Goal: Task Accomplishment & Management: Use online tool/utility

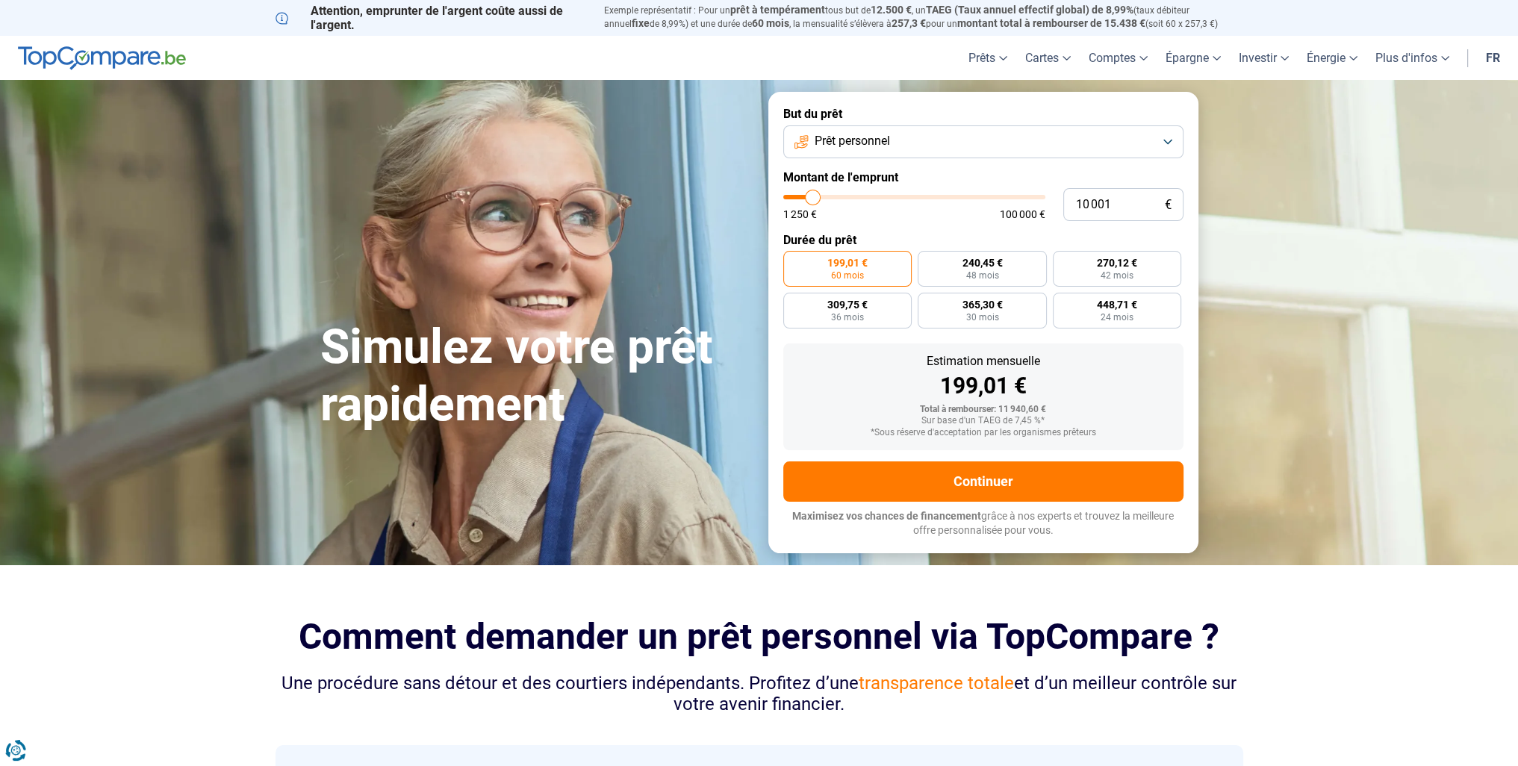
type input "11 000"
type input "11000"
type input "12 000"
type input "12000"
type input "13 250"
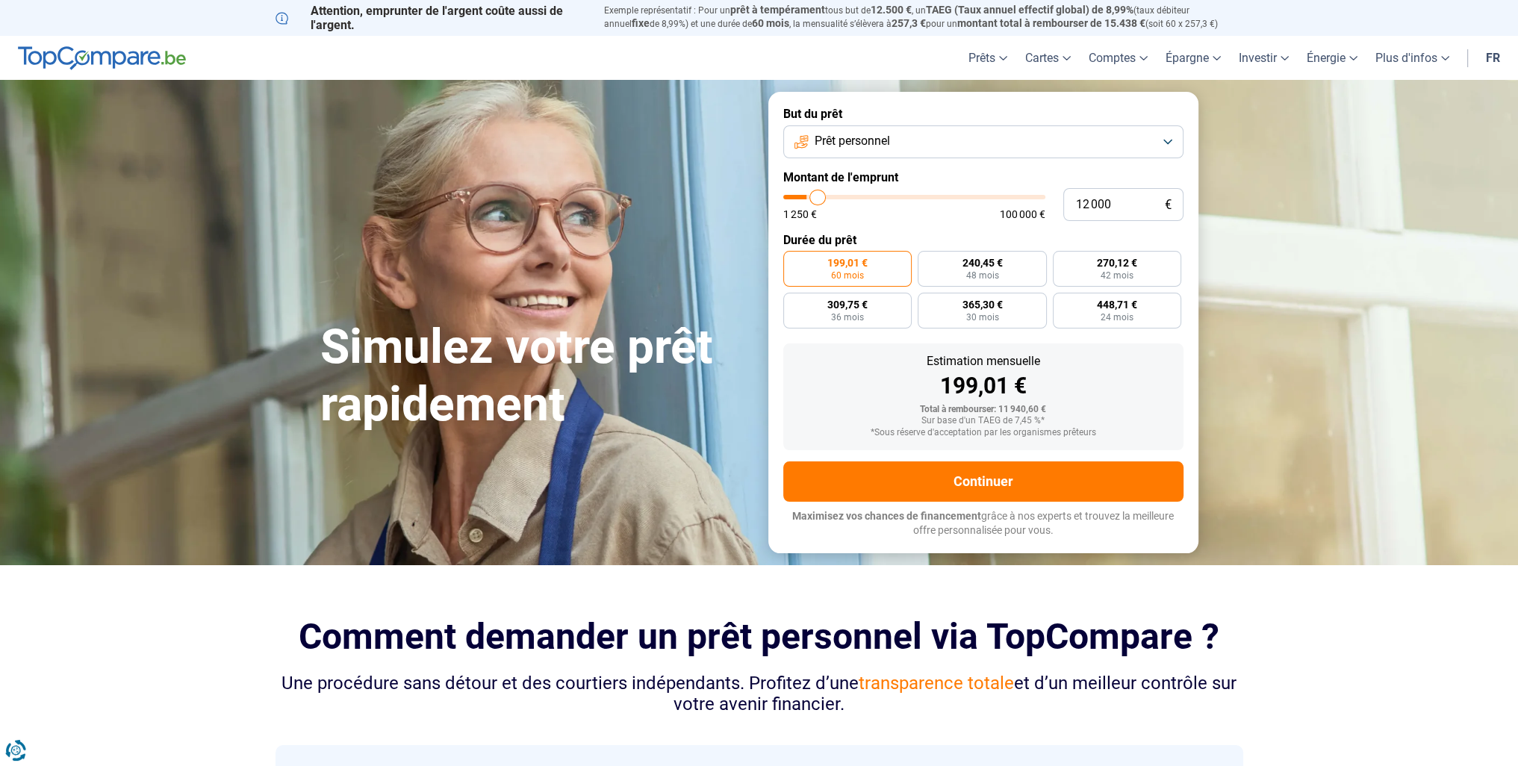
type input "13250"
type input "13 750"
type input "13750"
type input "14 500"
type input "14500"
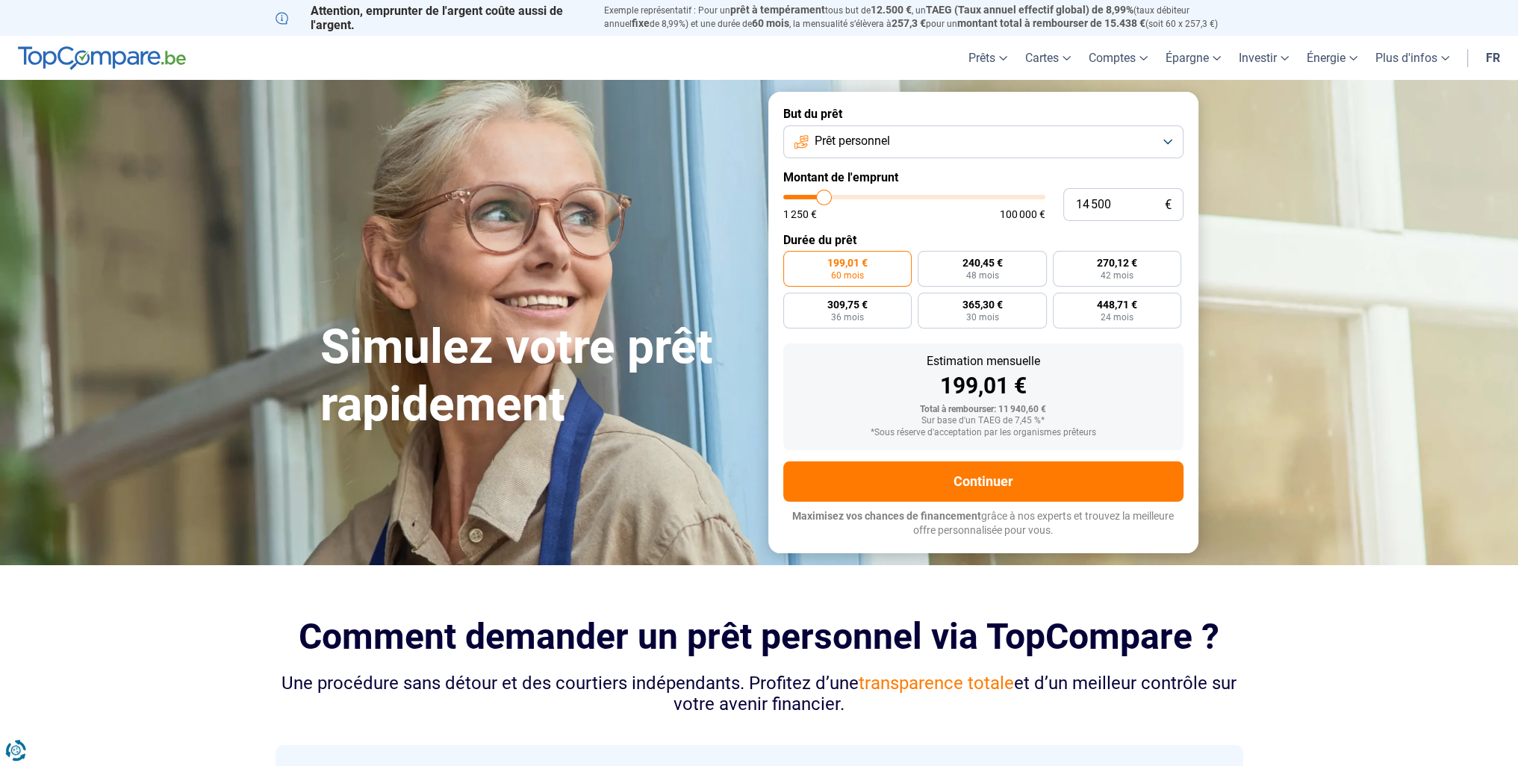
type input "15 750"
type input "15750"
type input "16 750"
type input "16750"
type input "17 500"
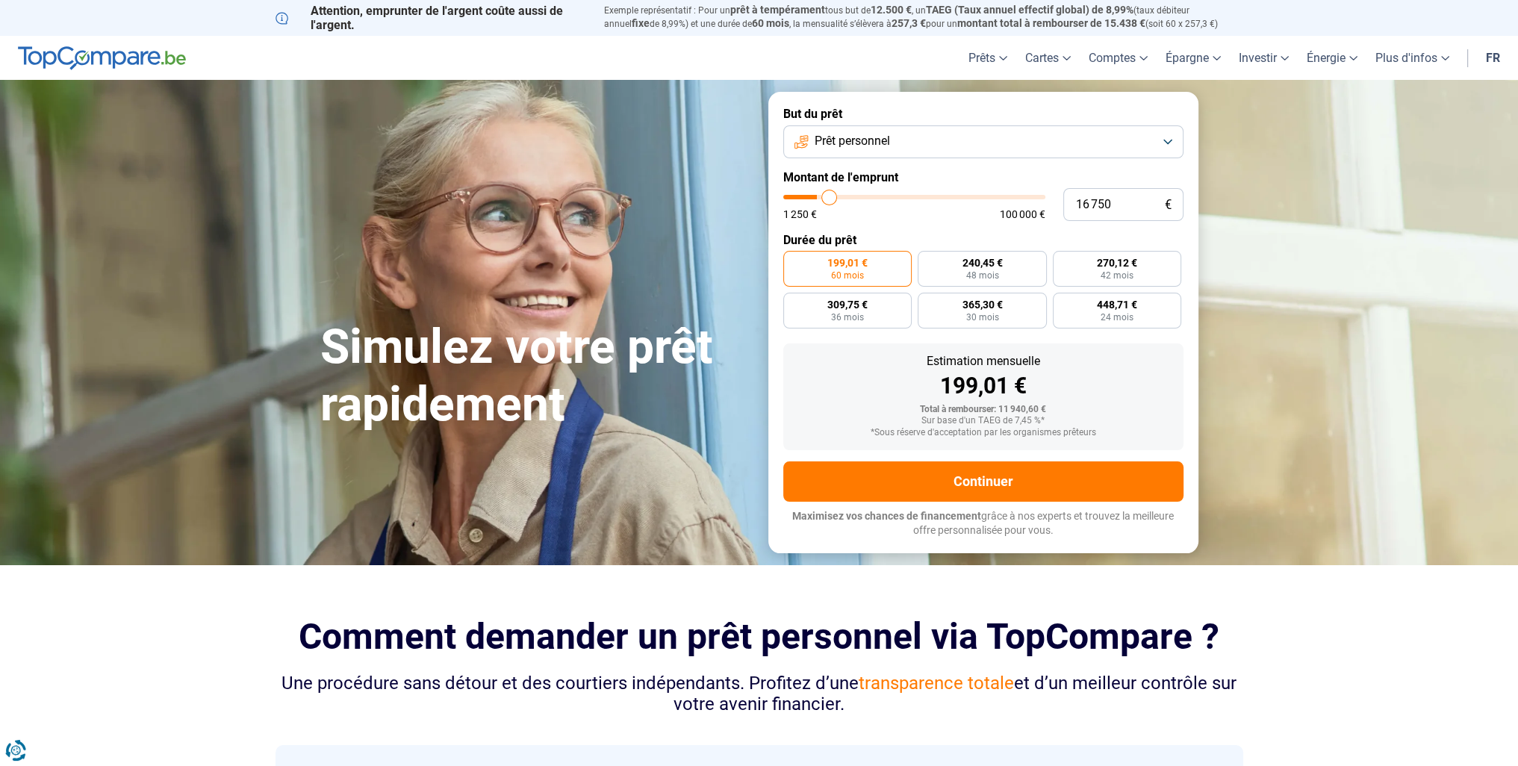
type input "17500"
type input "18 250"
type input "18250"
type input "18 750"
type input "18750"
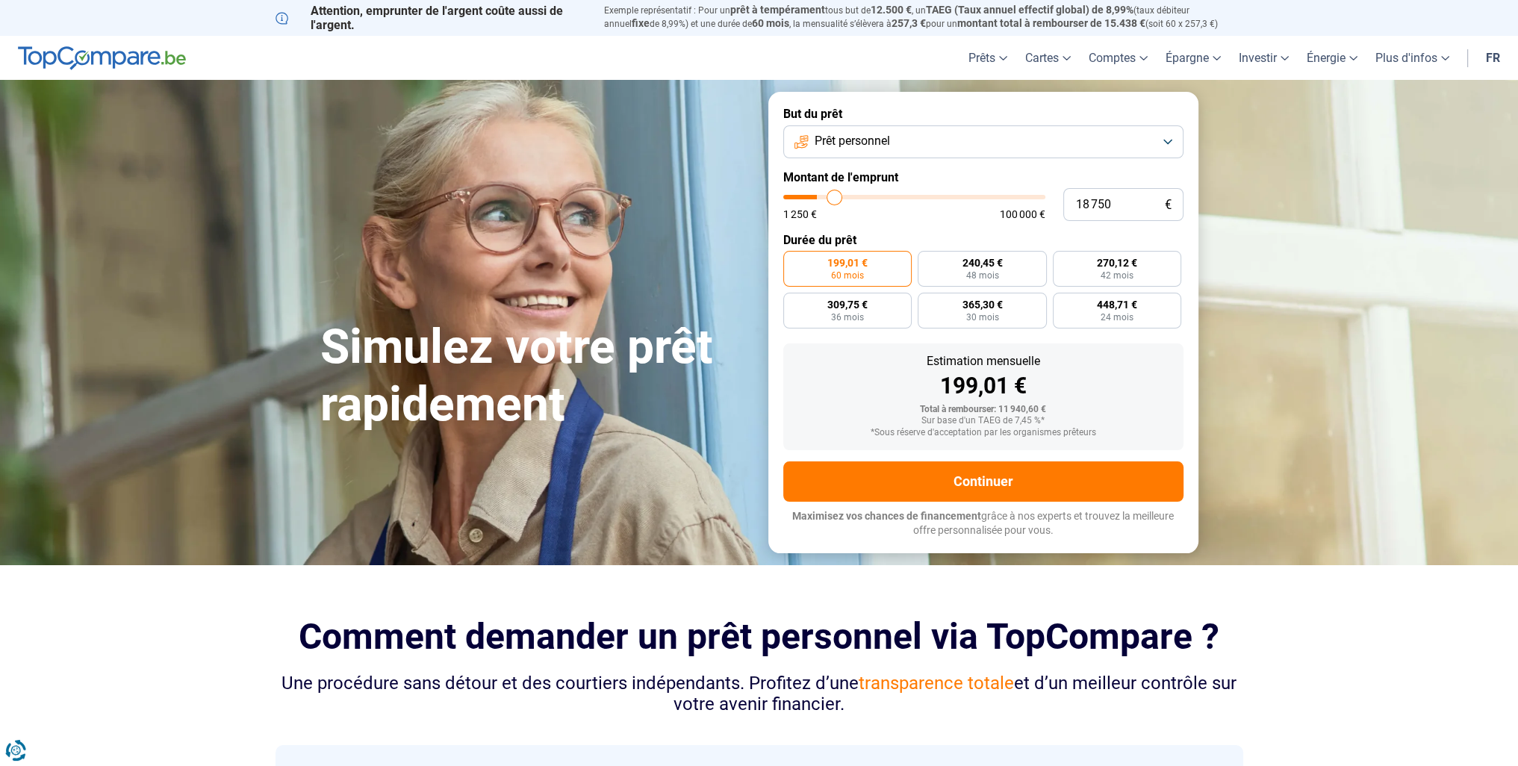
type input "19 250"
type input "19250"
type input "19 500"
type input "19500"
type input "21 250"
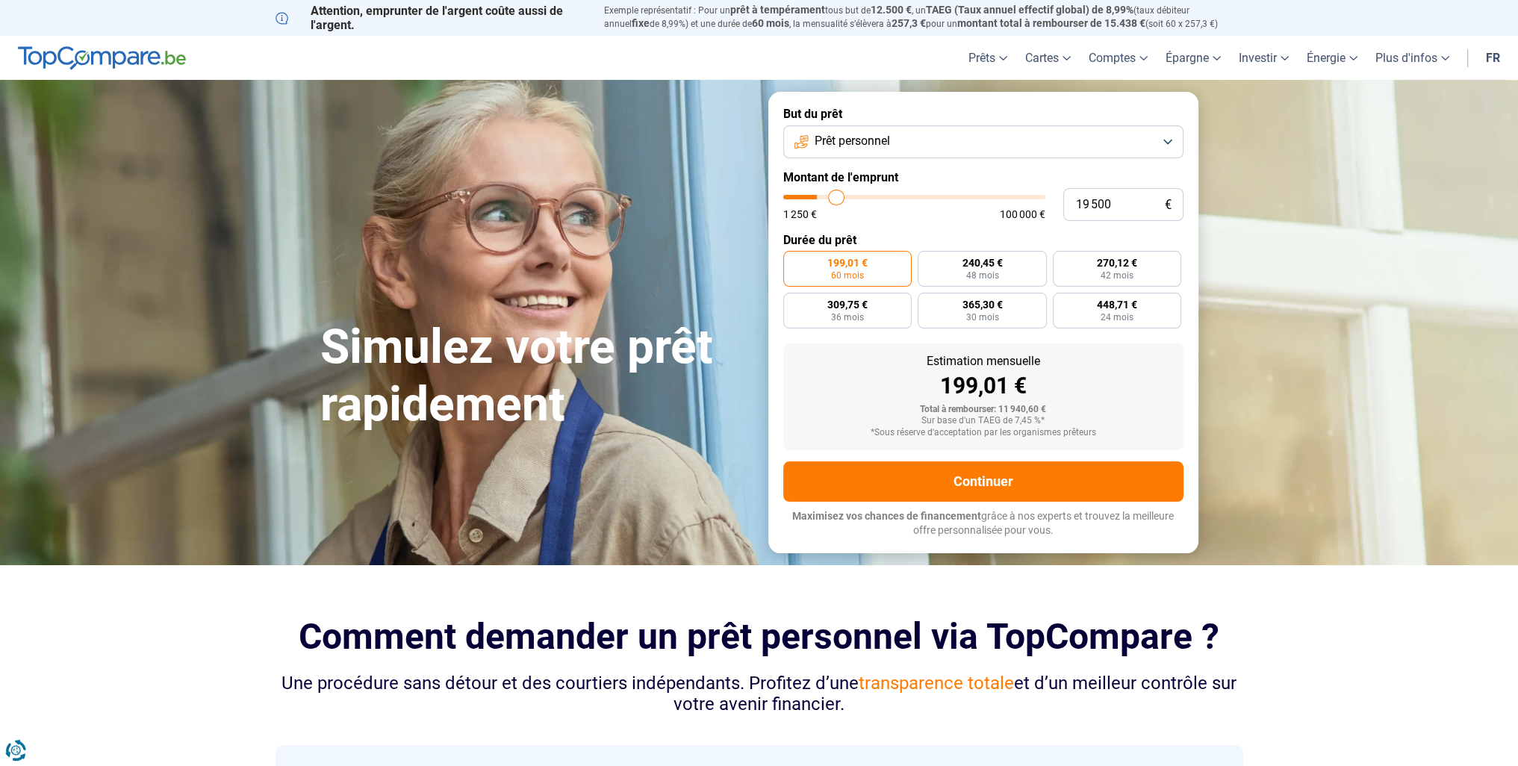
type input "21250"
type input "22 250"
type input "22250"
type input "22 500"
type input "22500"
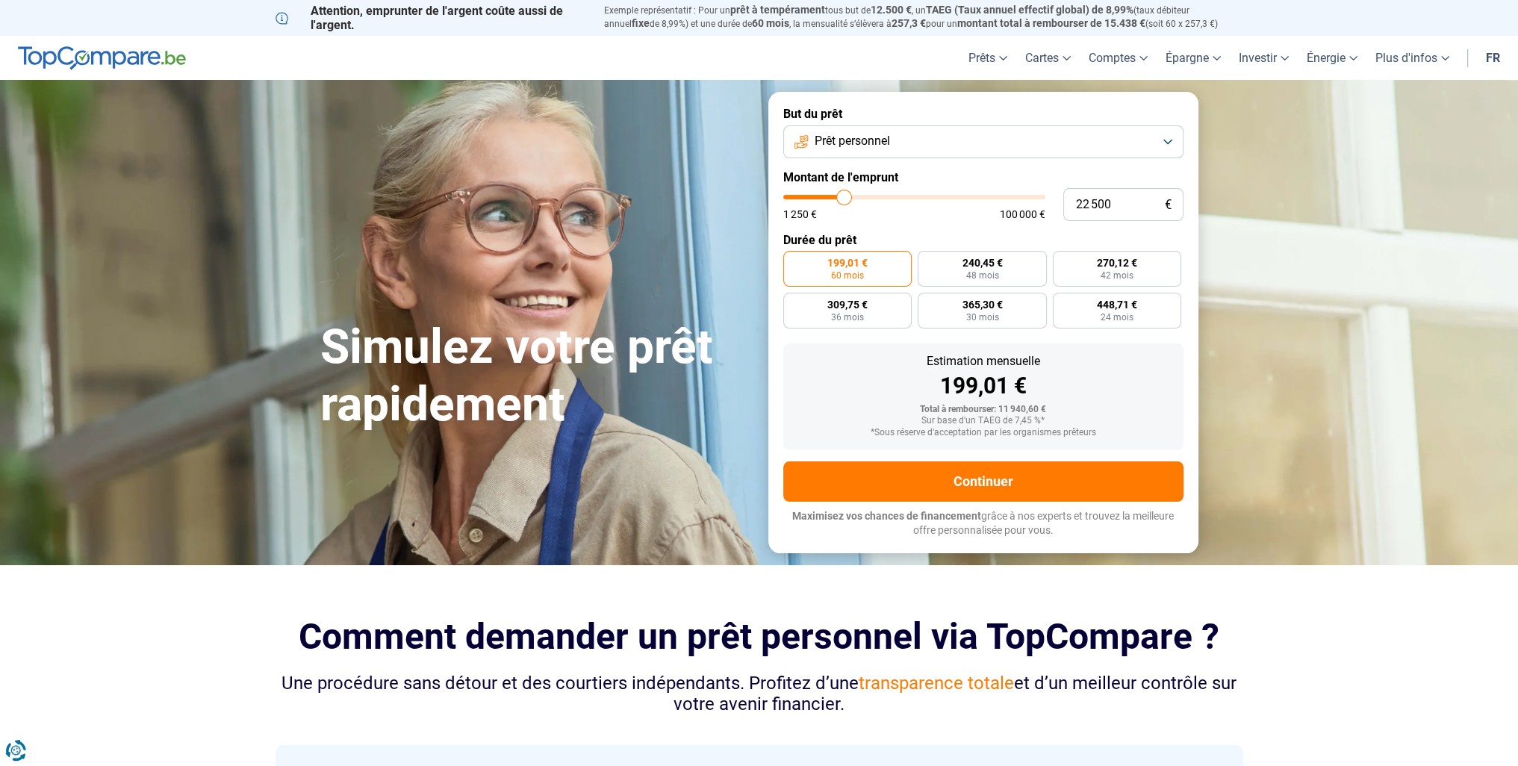
type input "23 000"
type input "23000"
type input "25 250"
type input "25250"
type input "25 500"
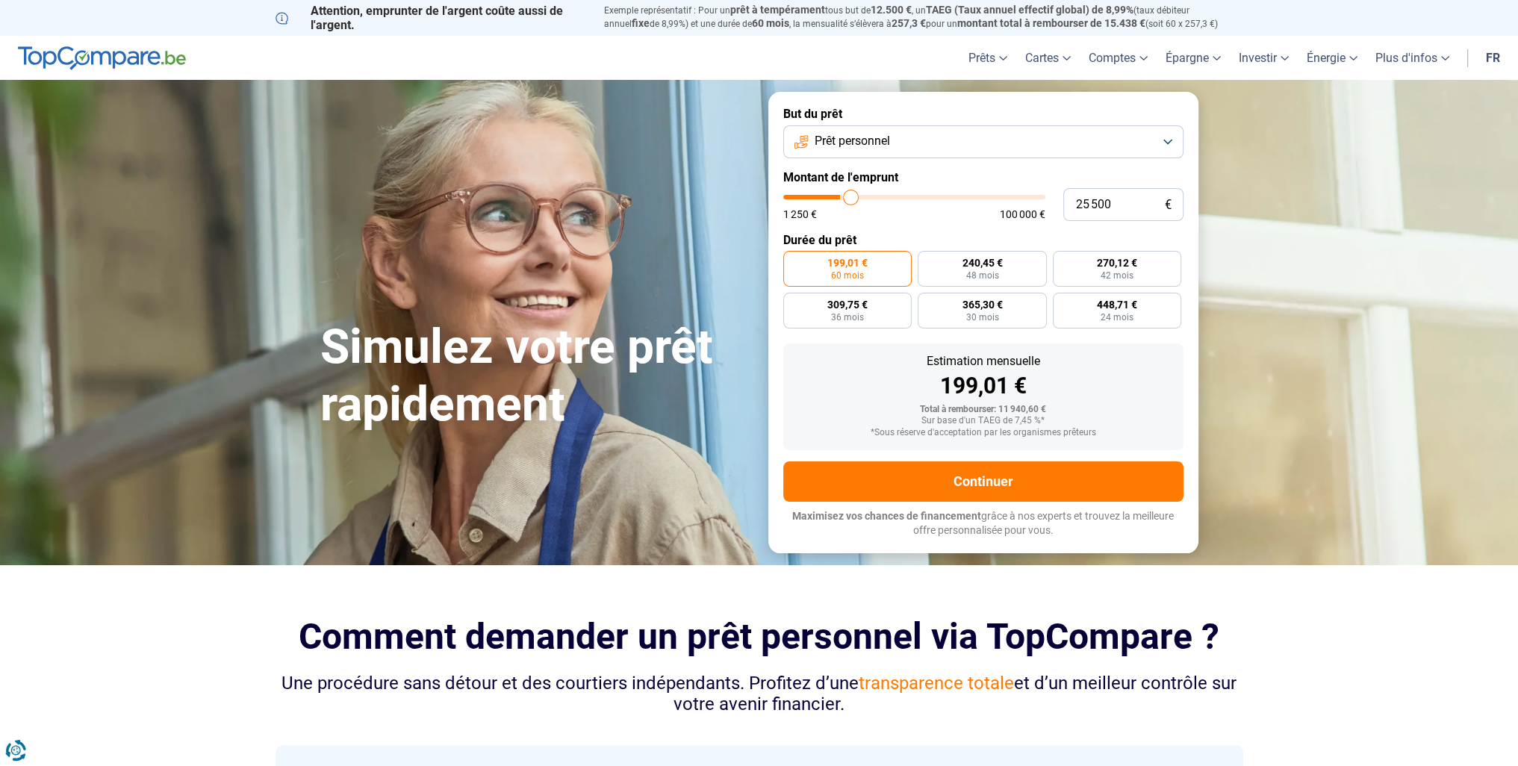
type input "25500"
type input "26 500"
type input "26500"
type input "27 250"
type input "27250"
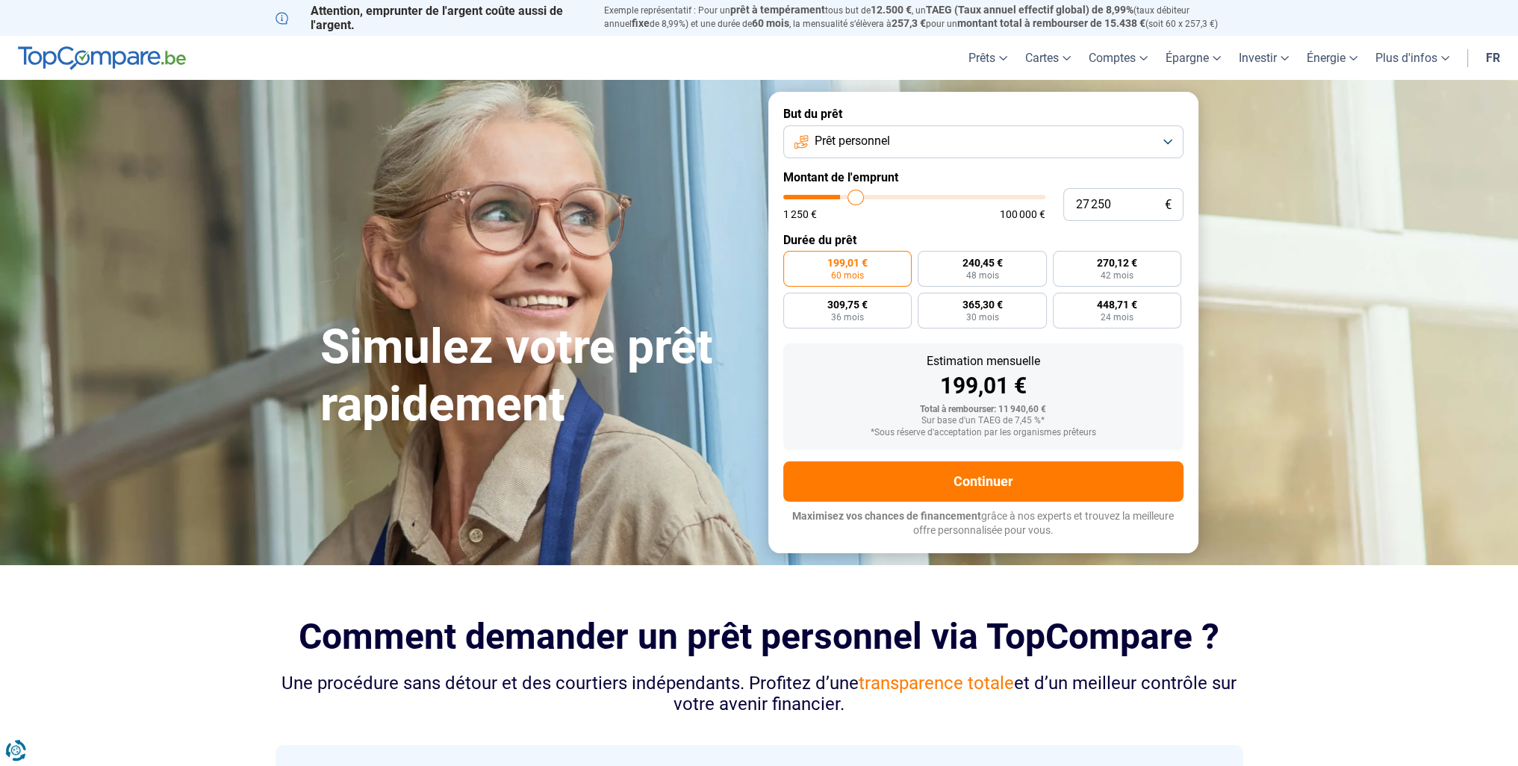
type input "27 750"
type input "27750"
type input "28 250"
type input "28250"
type input "28 500"
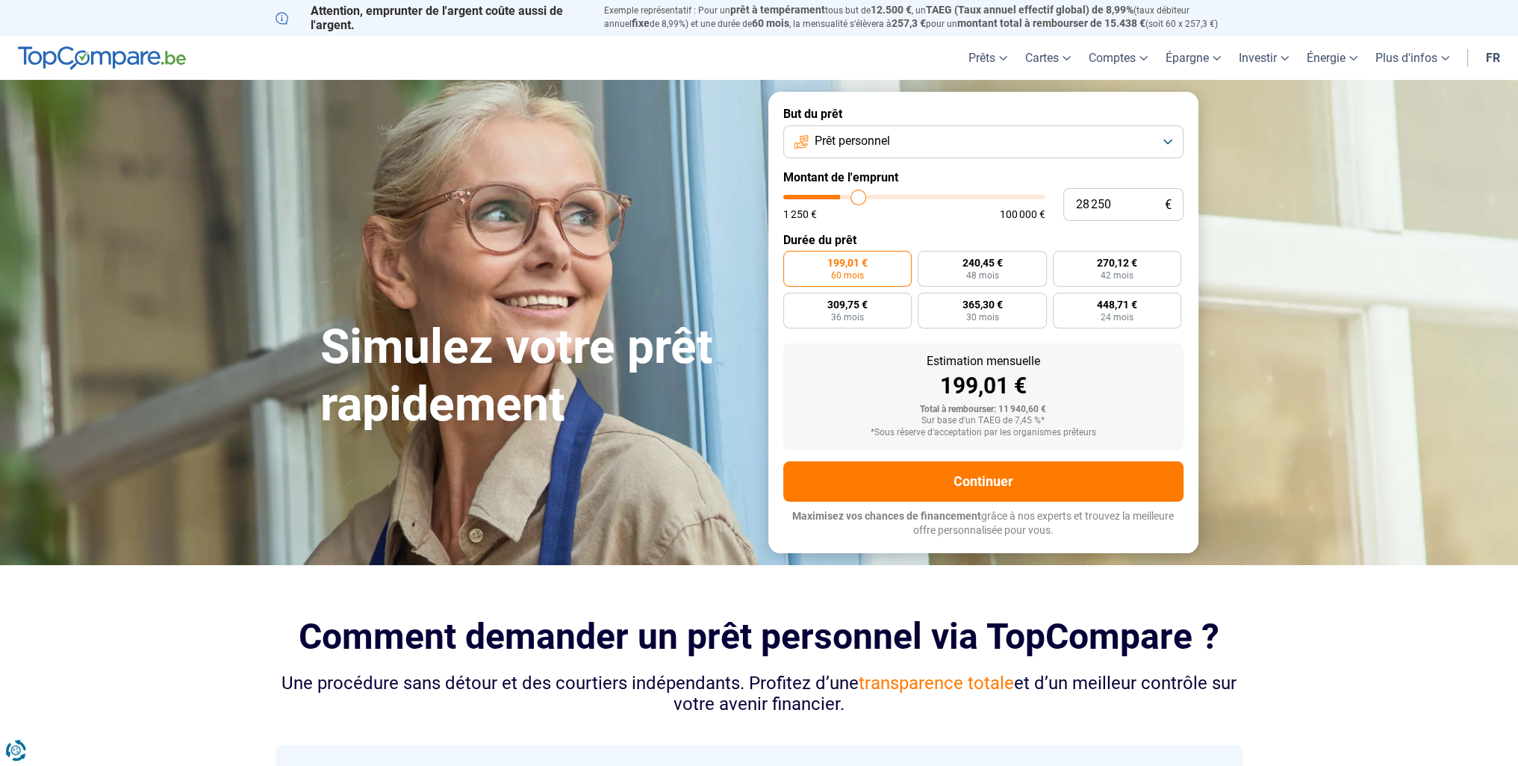
type input "28500"
type input "29 500"
type input "29500"
type input "30 250"
type input "30250"
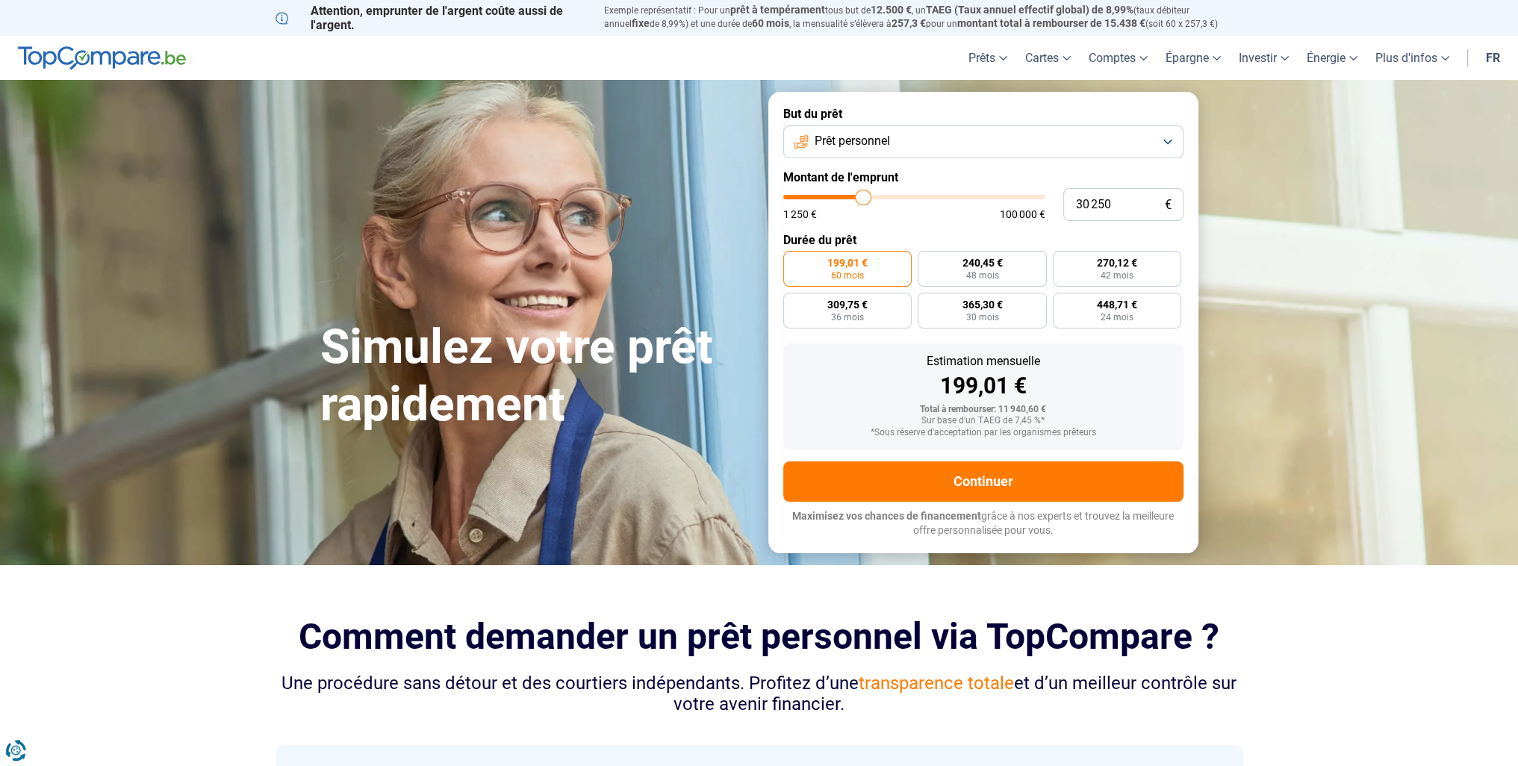
type input "30 750"
type input "30750"
type input "31 000"
type input "31000"
type input "31 500"
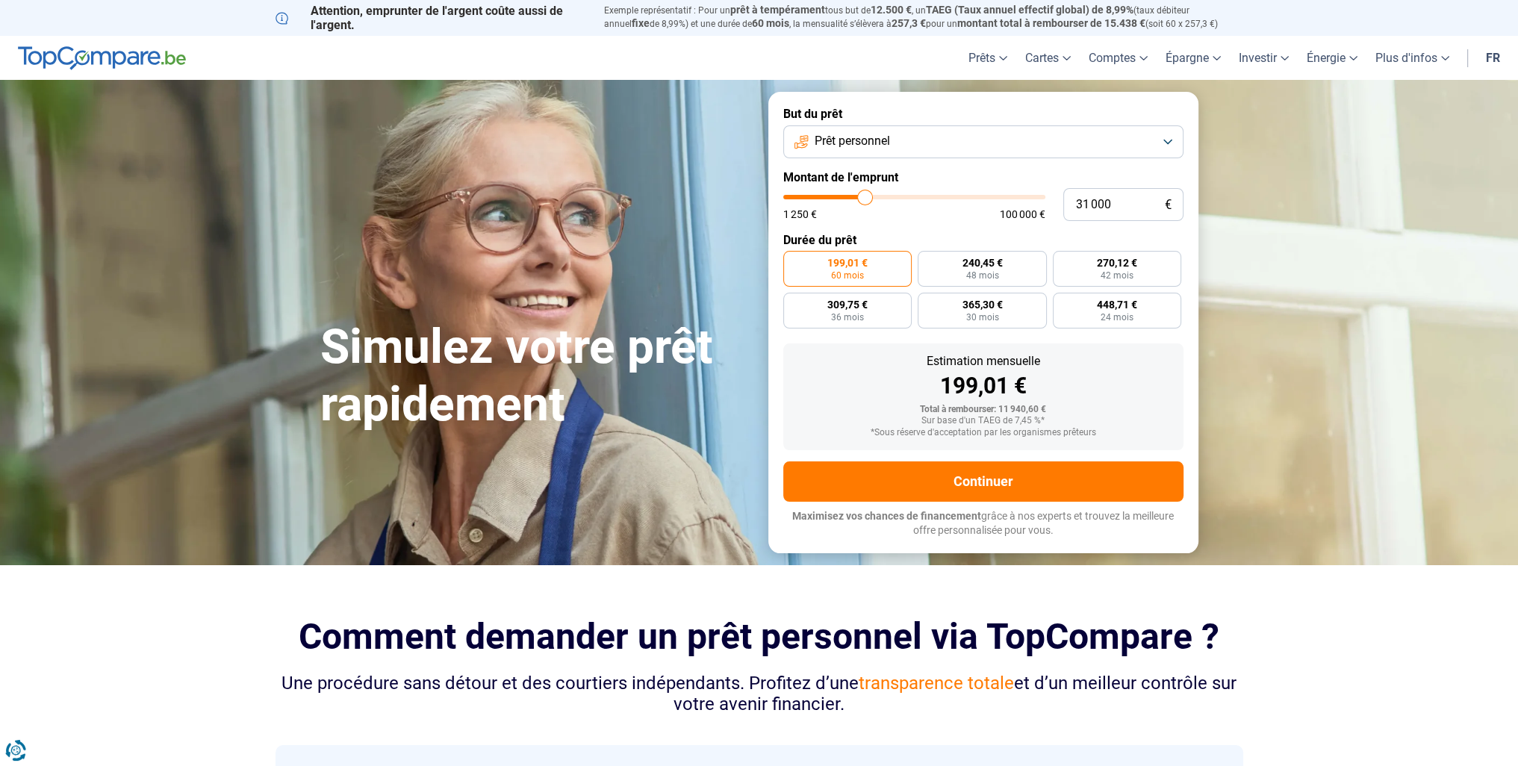
type input "31500"
type input "30 750"
type input "30750"
type input "28 250"
type input "28250"
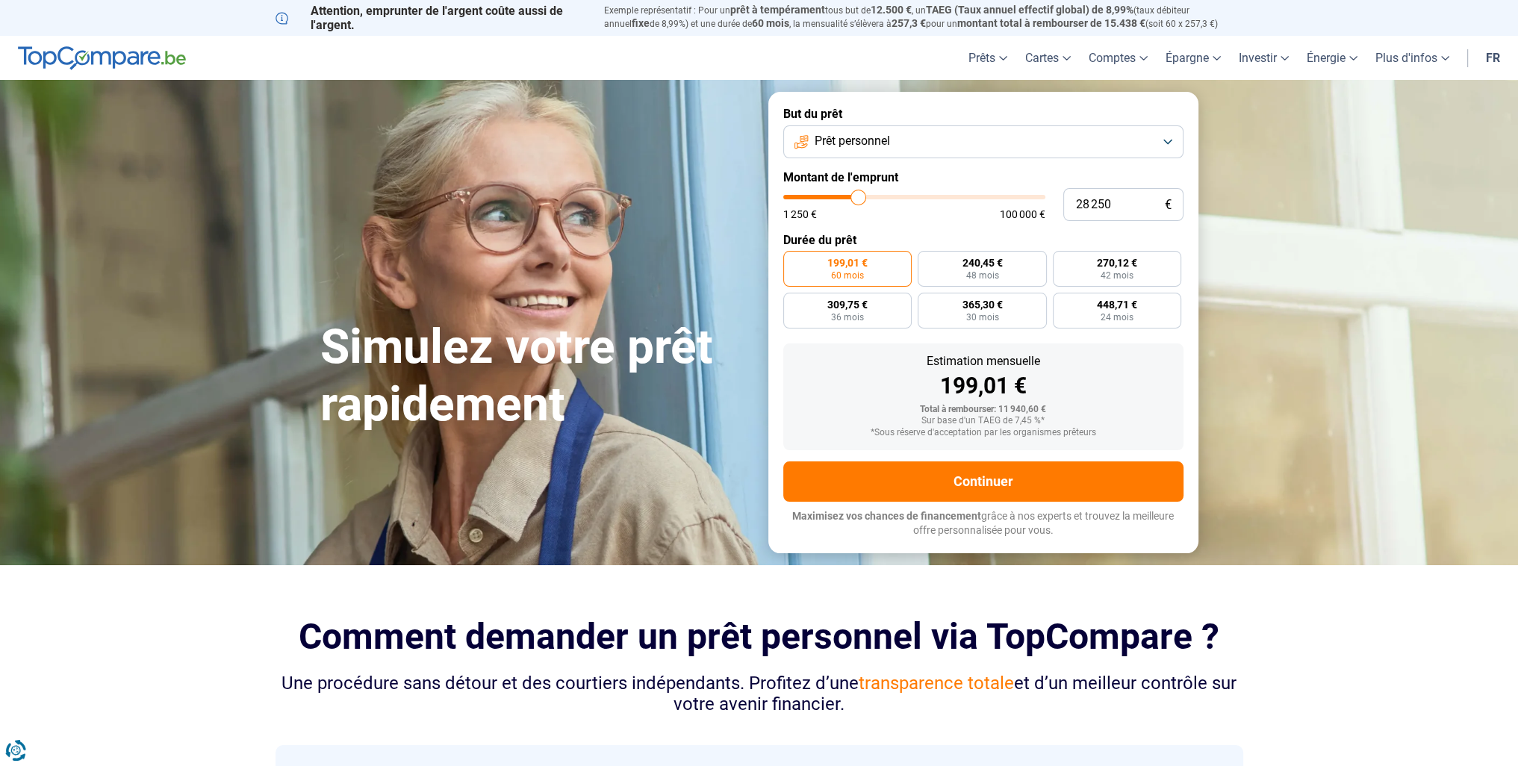
type input "25 500"
type input "25500"
type input "25 250"
type input "25250"
type input "25 000"
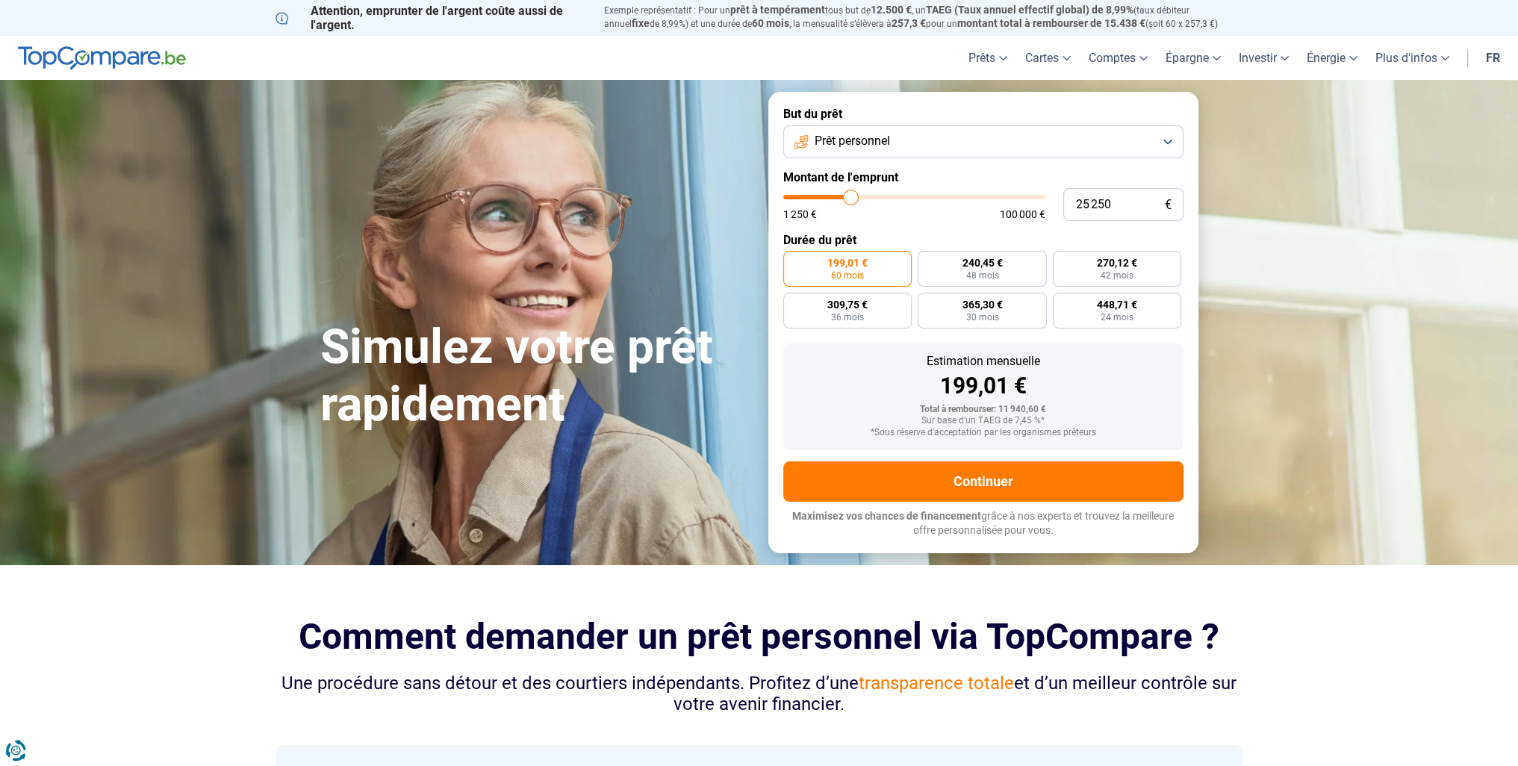
type input "25000"
type input "24 750"
type input "24750"
type input "23 750"
type input "23750"
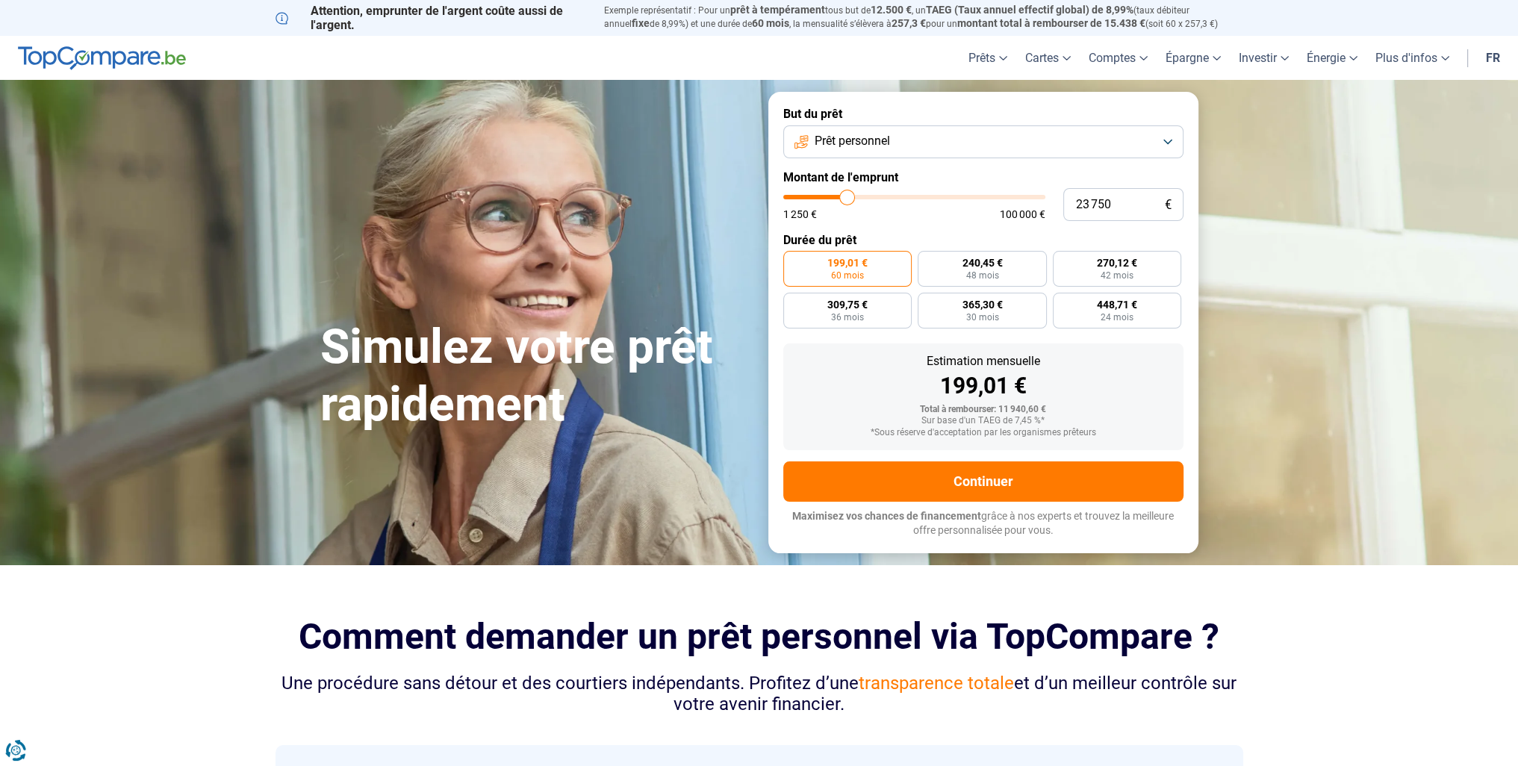
type input "22 000"
type input "22000"
type input "18 000"
type input "18000"
type input "15 750"
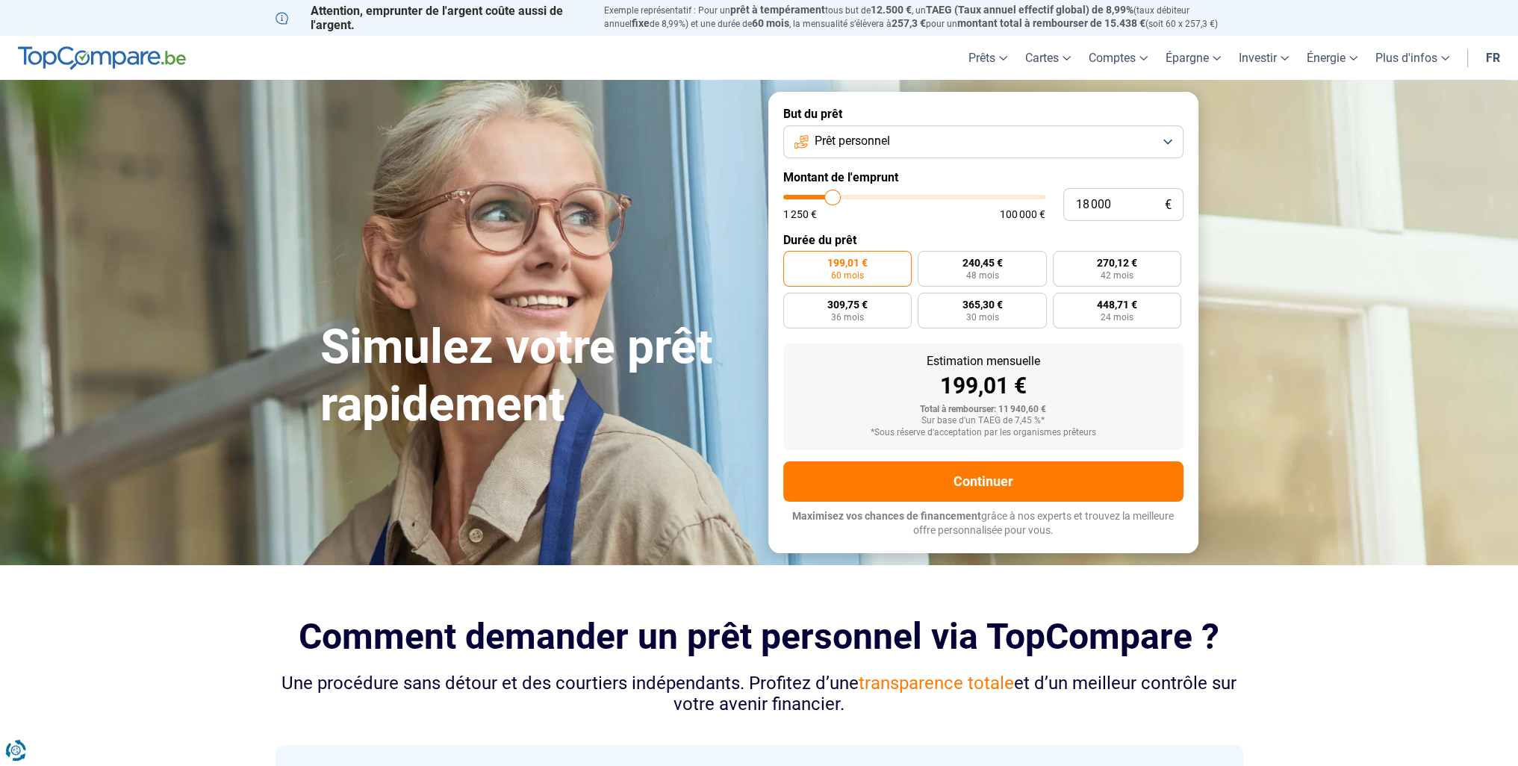
type input "15750"
type input "15 250"
type input "15250"
type input "14 750"
type input "14750"
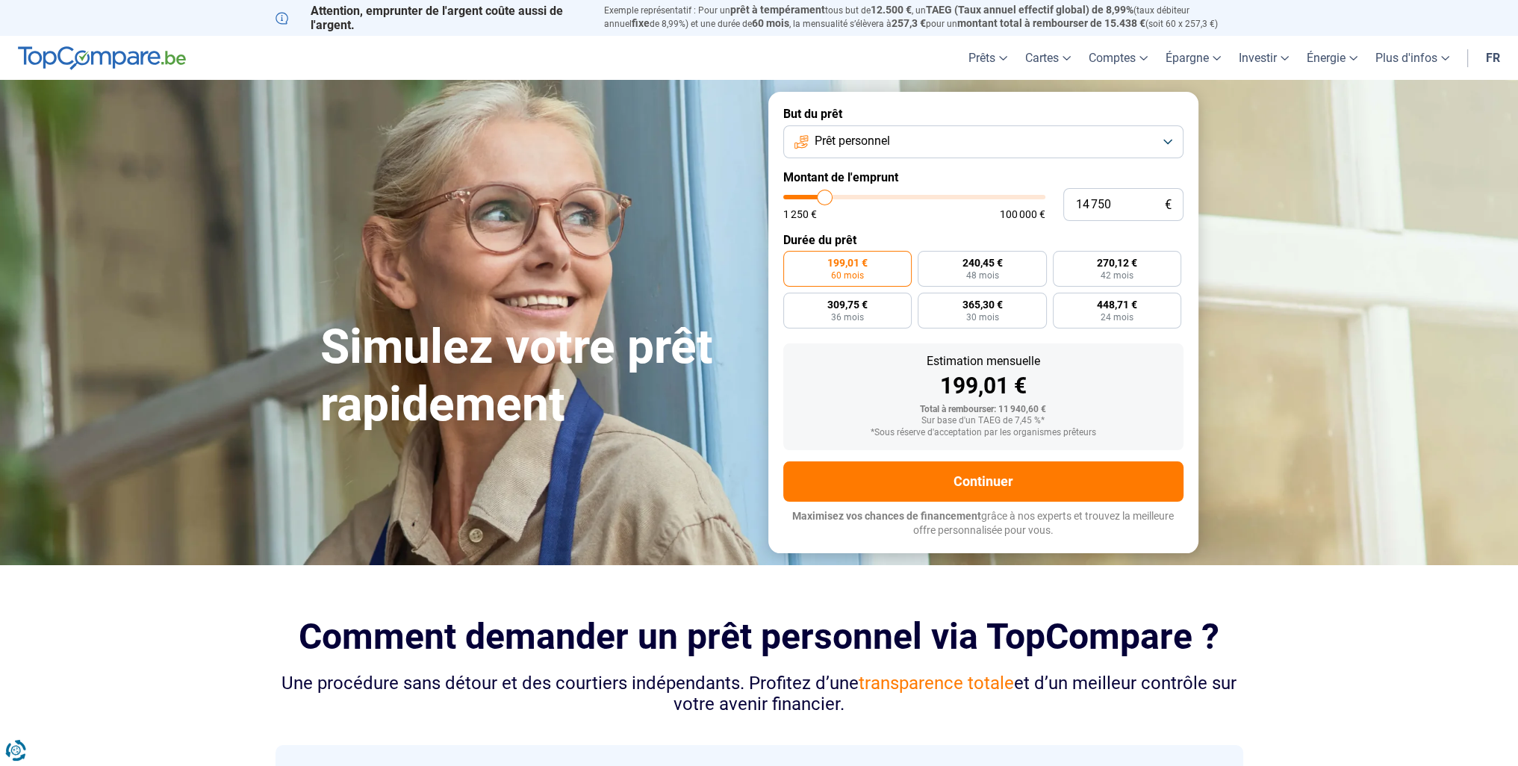
type input "13 750"
type input "13750"
type input "12 500"
type input "12500"
type input "12 250"
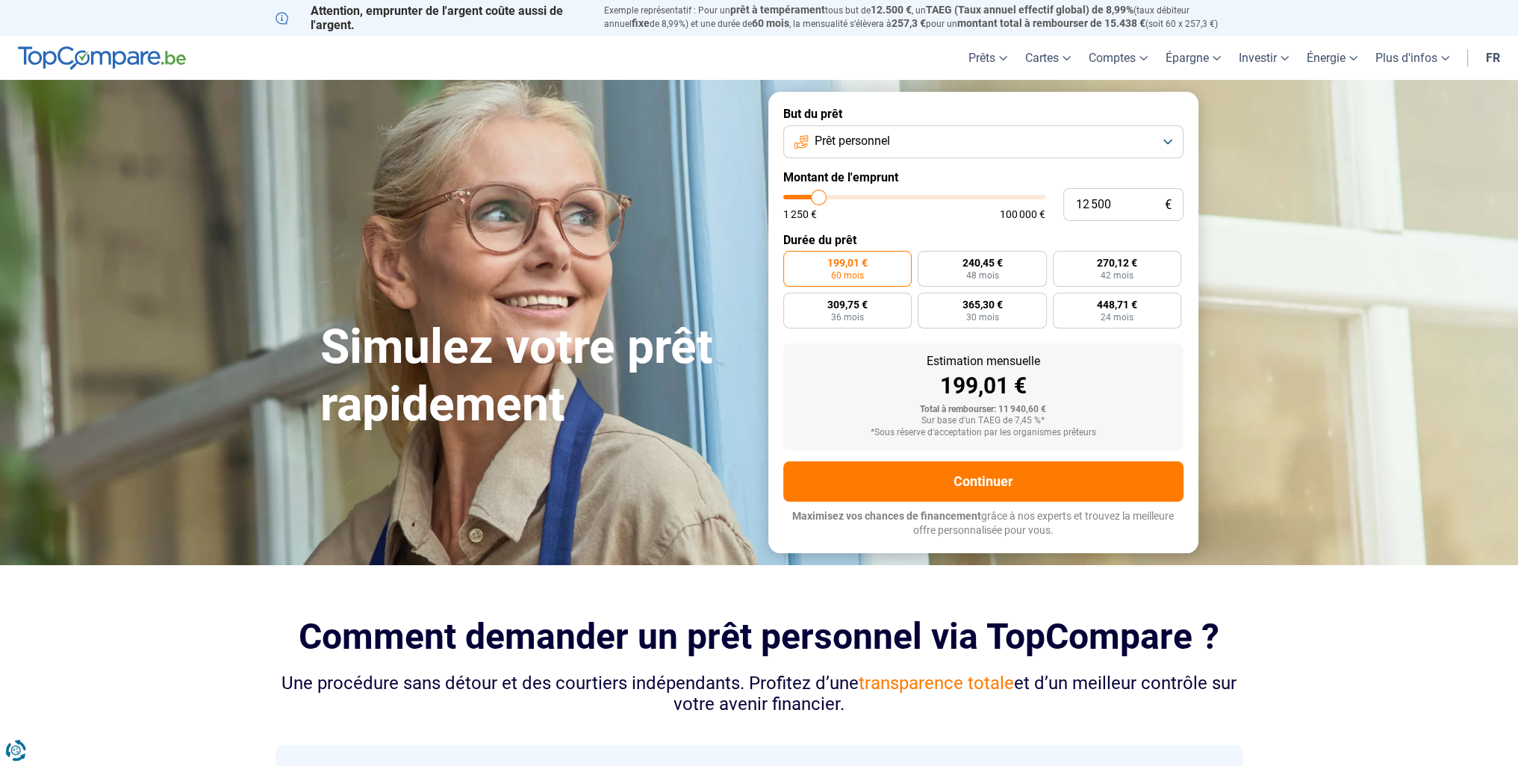
type input "12250"
type input "12 000"
type input "12000"
type input "11 250"
type input "11250"
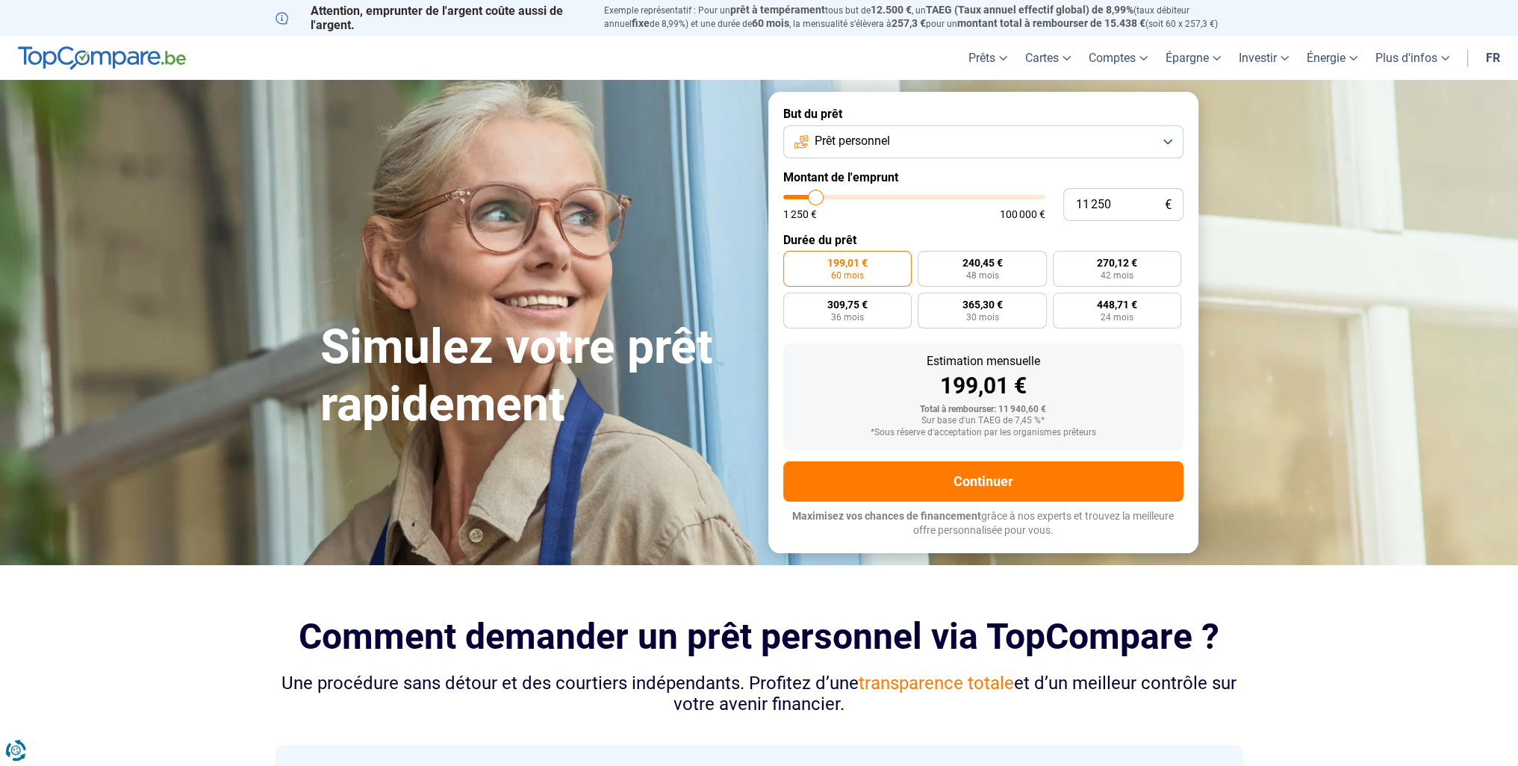
type input "10 750"
type input "10750"
type input "10 000"
type input "10000"
type input "7 500"
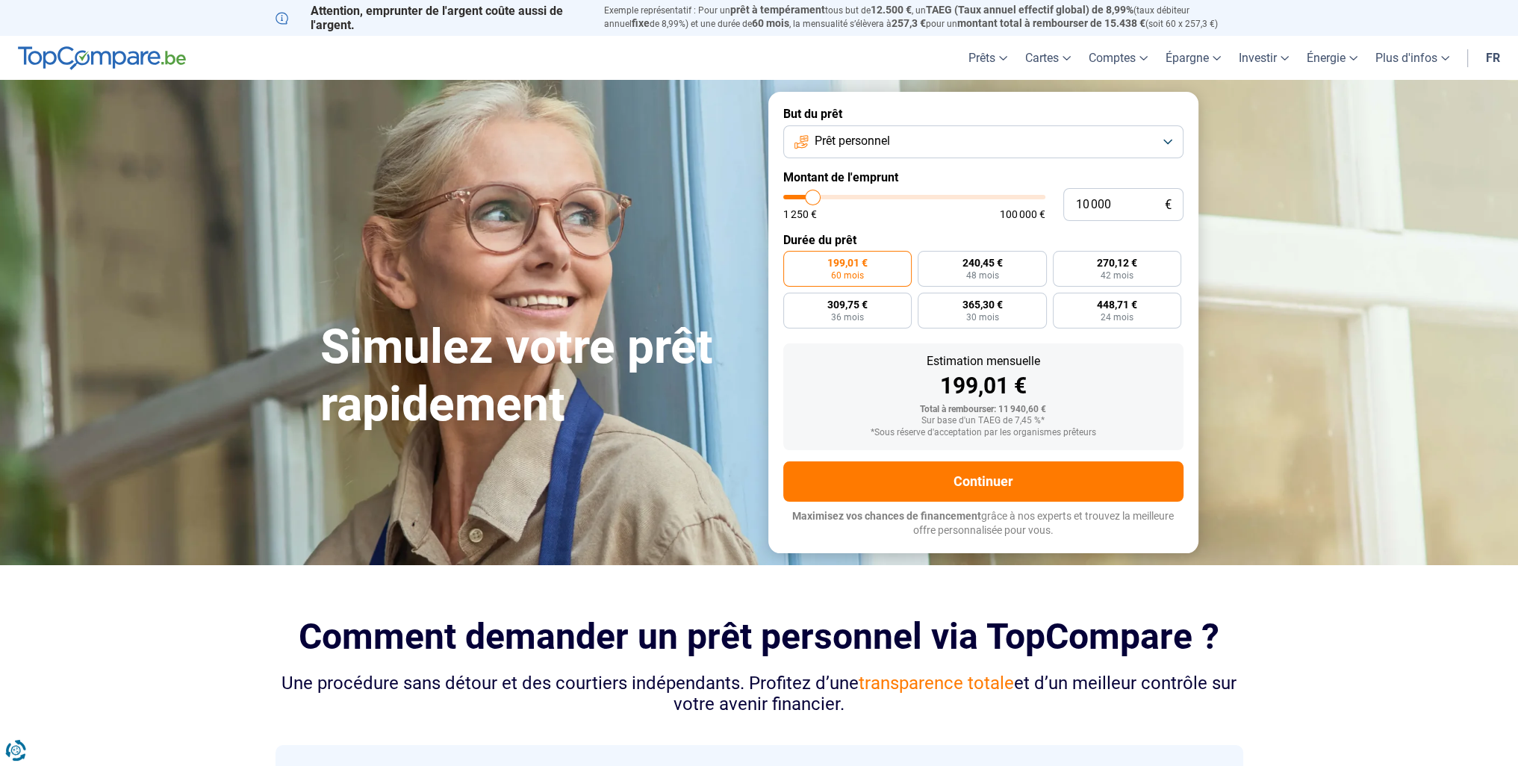
type input "7500"
type input "7 000"
type input "7000"
type input "6 750"
type input "6750"
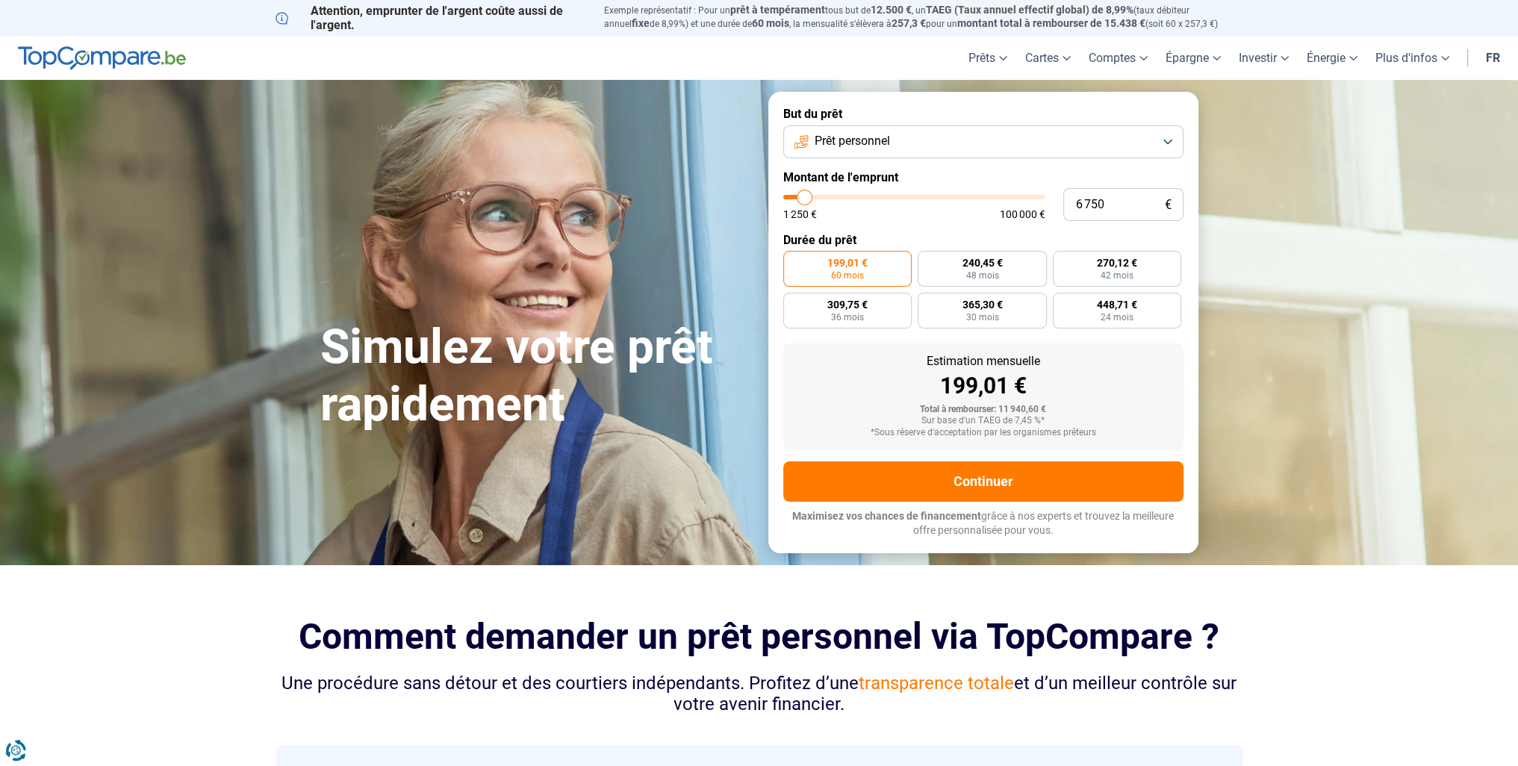
type input "5 000"
type input "5000"
type input "4 750"
type input "4750"
type input "5 250"
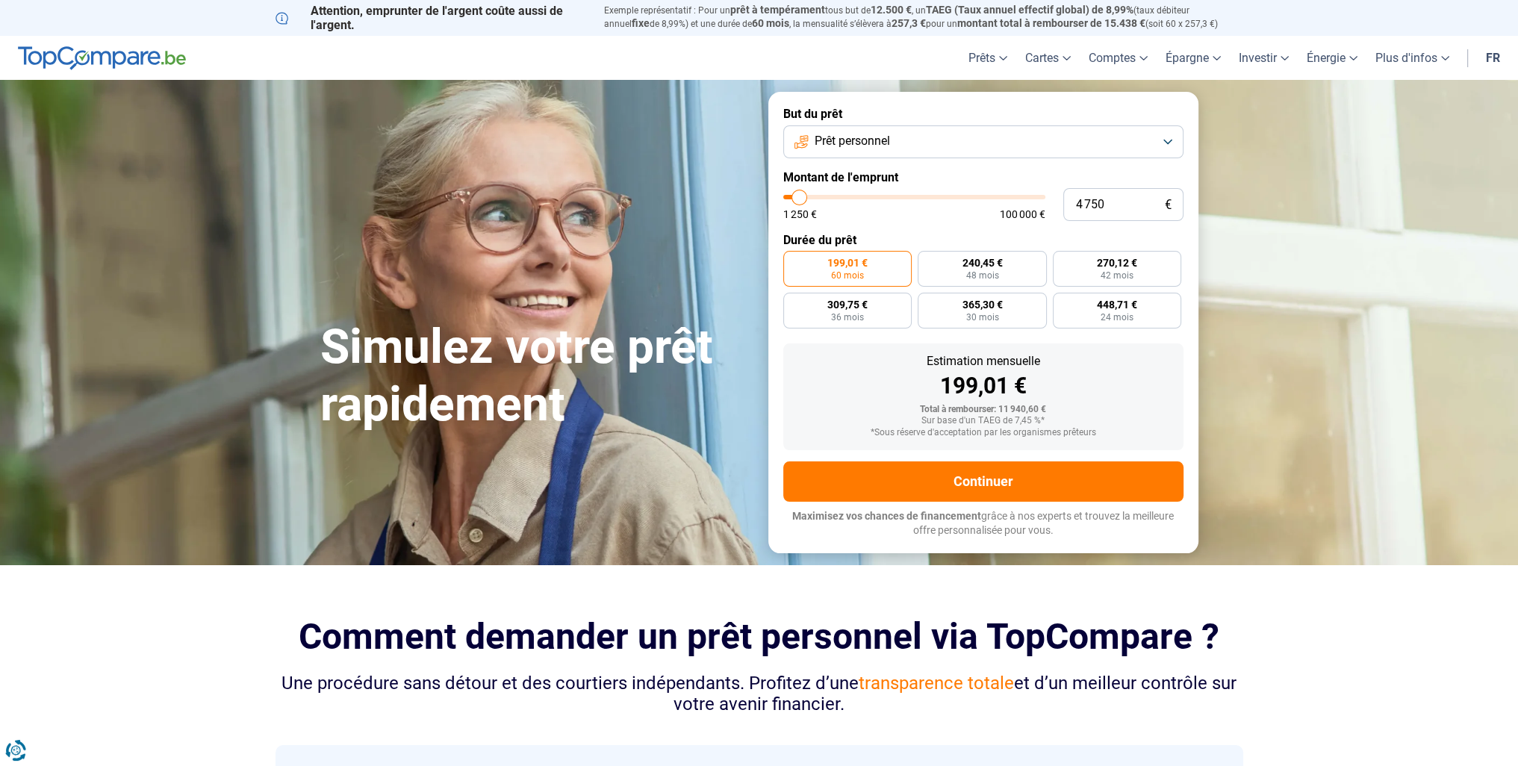
type input "5250"
type input "5 500"
type input "5500"
type input "5 000"
type input "5000"
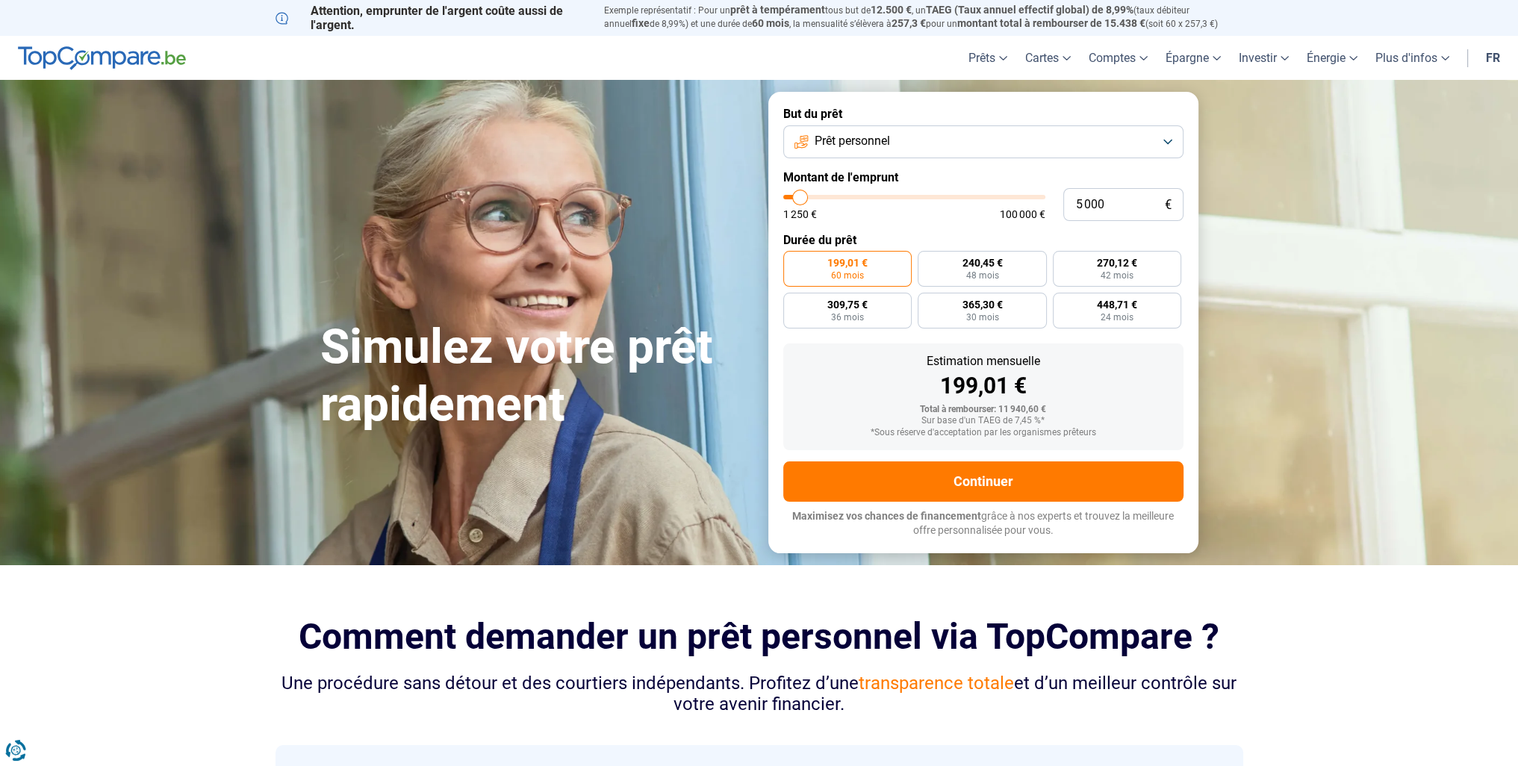
type input "4 750"
type input "4750"
type input "4 250"
type input "4250"
type input "3 750"
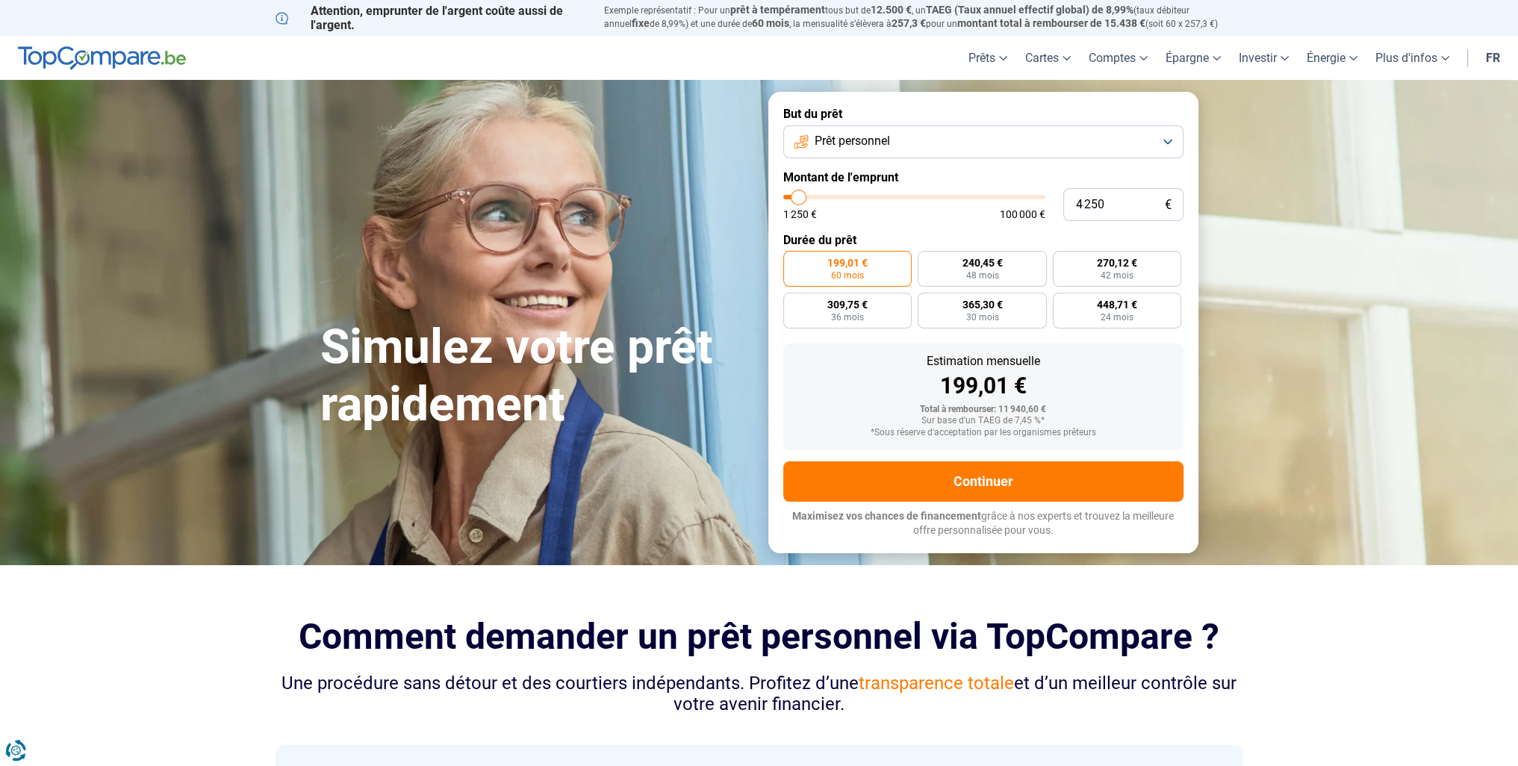
type input "3750"
type input "4 000"
type input "4000"
type input "4 500"
drag, startPoint x: 814, startPoint y: 196, endPoint x: 799, endPoint y: 196, distance: 15.7
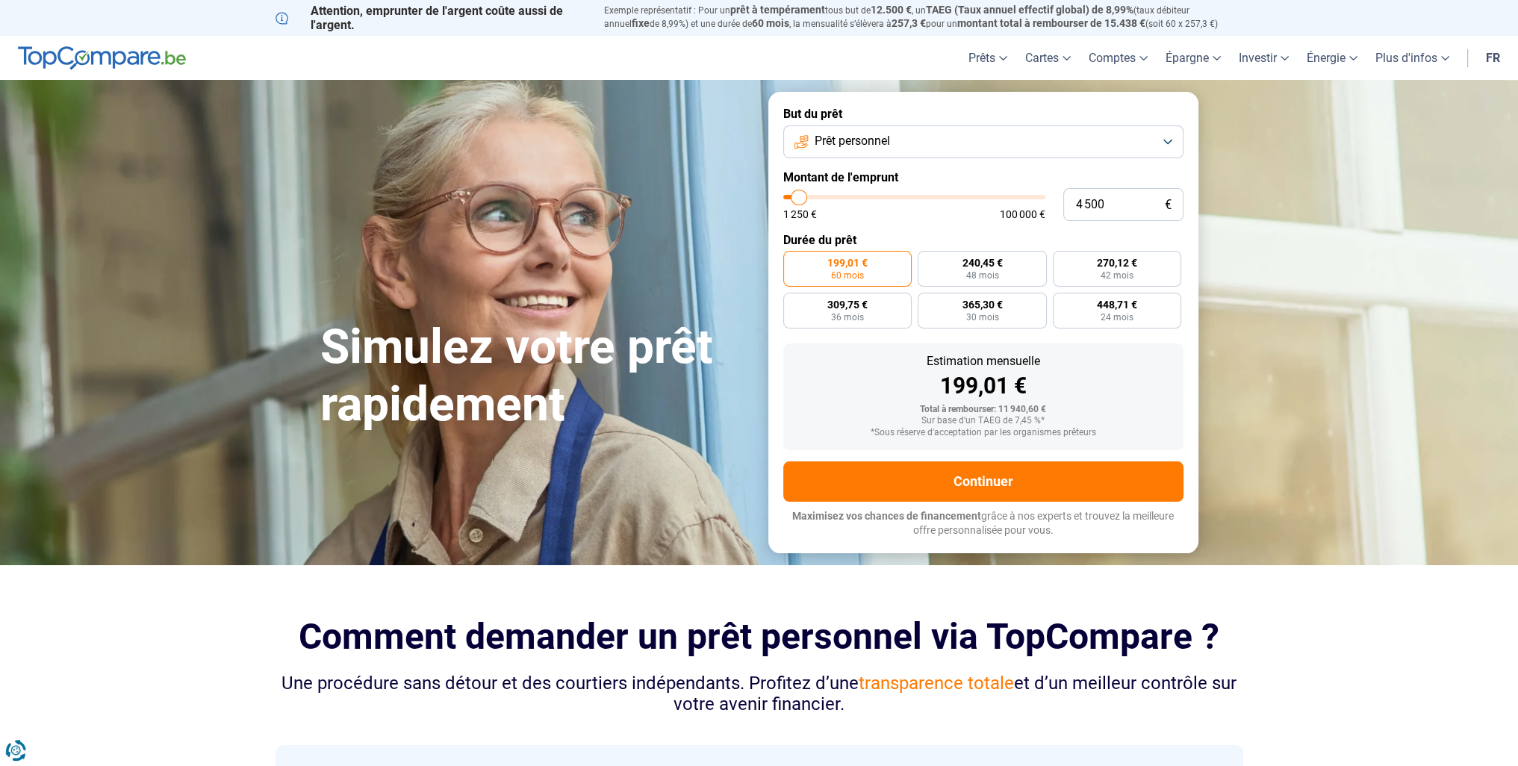
type input "4500"
click at [799, 196] on input "range" at bounding box center [914, 197] width 262 height 4
radio input "true"
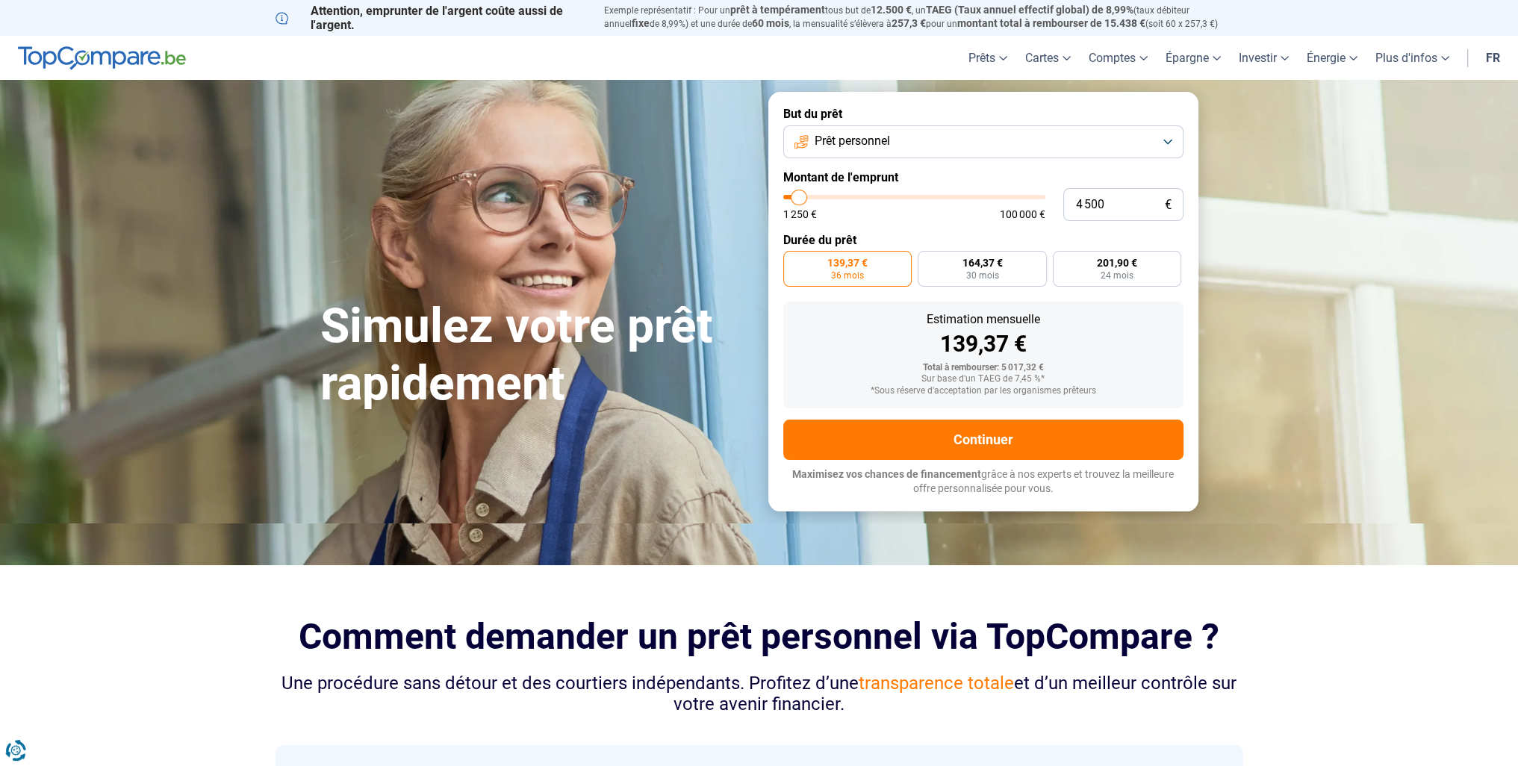
click at [1085, 137] on button "Prêt personnel" at bounding box center [983, 141] width 400 height 33
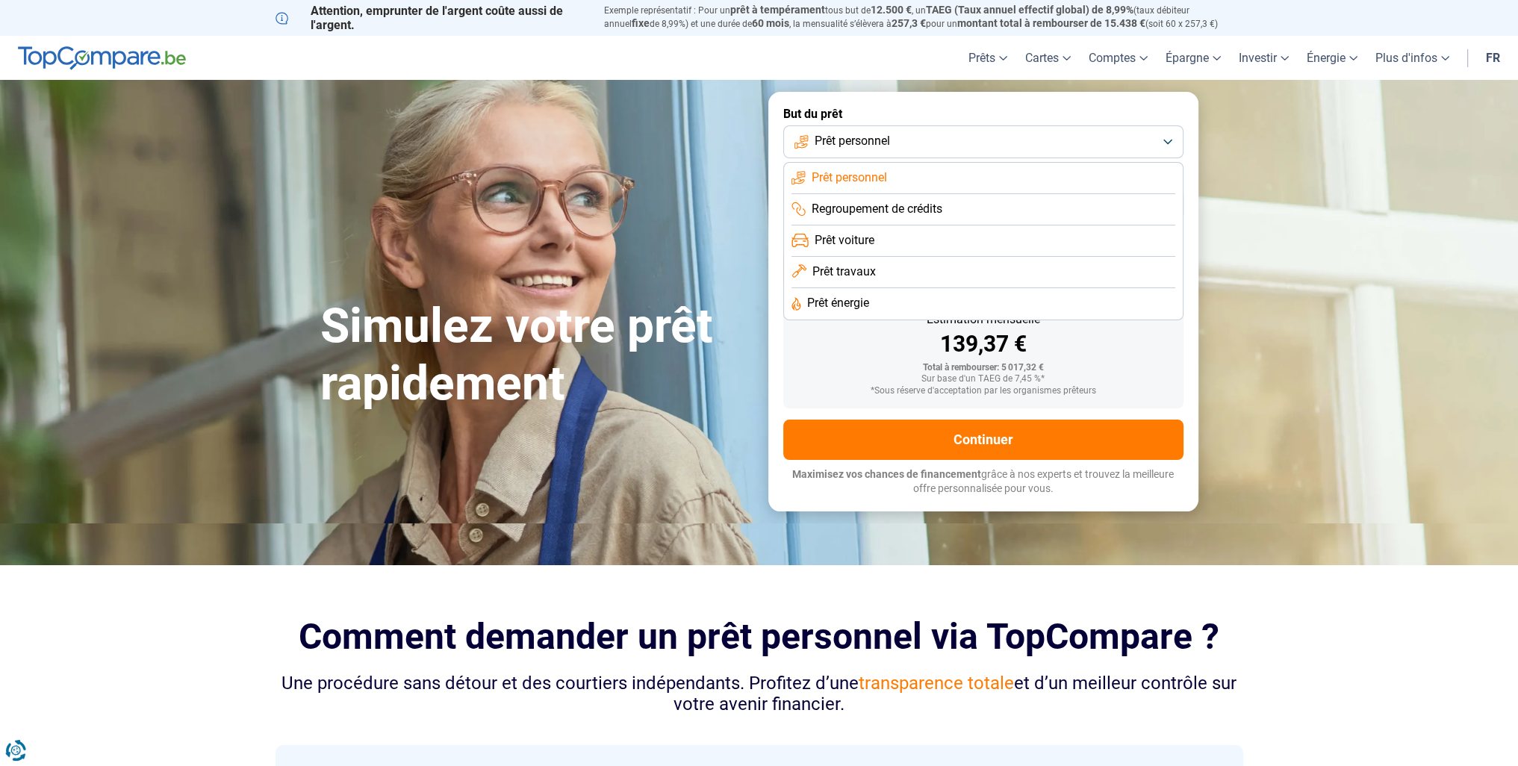
click at [1277, 117] on section "Simulez votre prêt rapidement Simulez votre prêt rapidement But du prêt Prêt pe…" at bounding box center [759, 301] width 1518 height 443
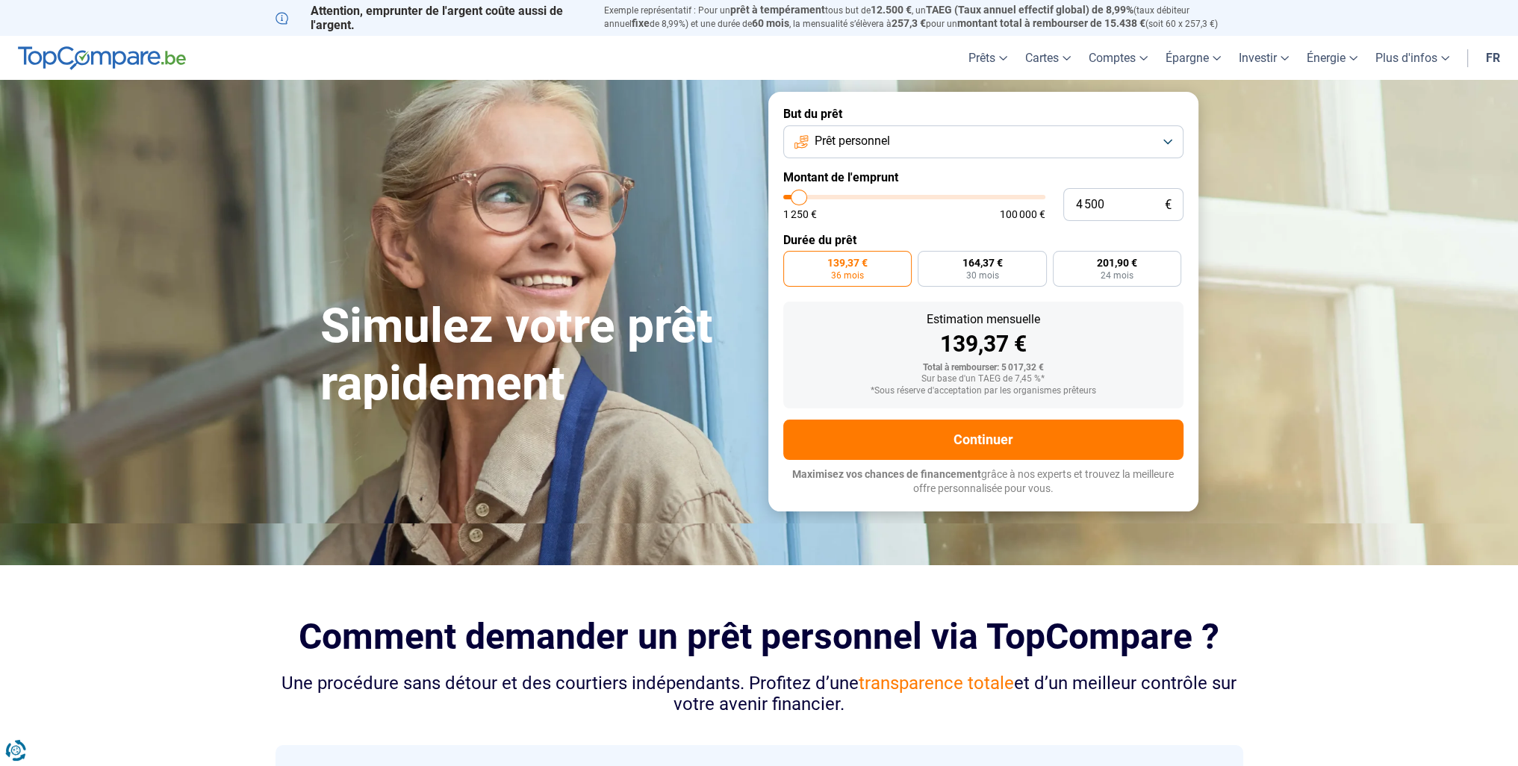
type input "1 250"
type input "1250"
click at [785, 196] on input "range" at bounding box center [914, 197] width 262 height 4
radio input "true"
type input "5 250"
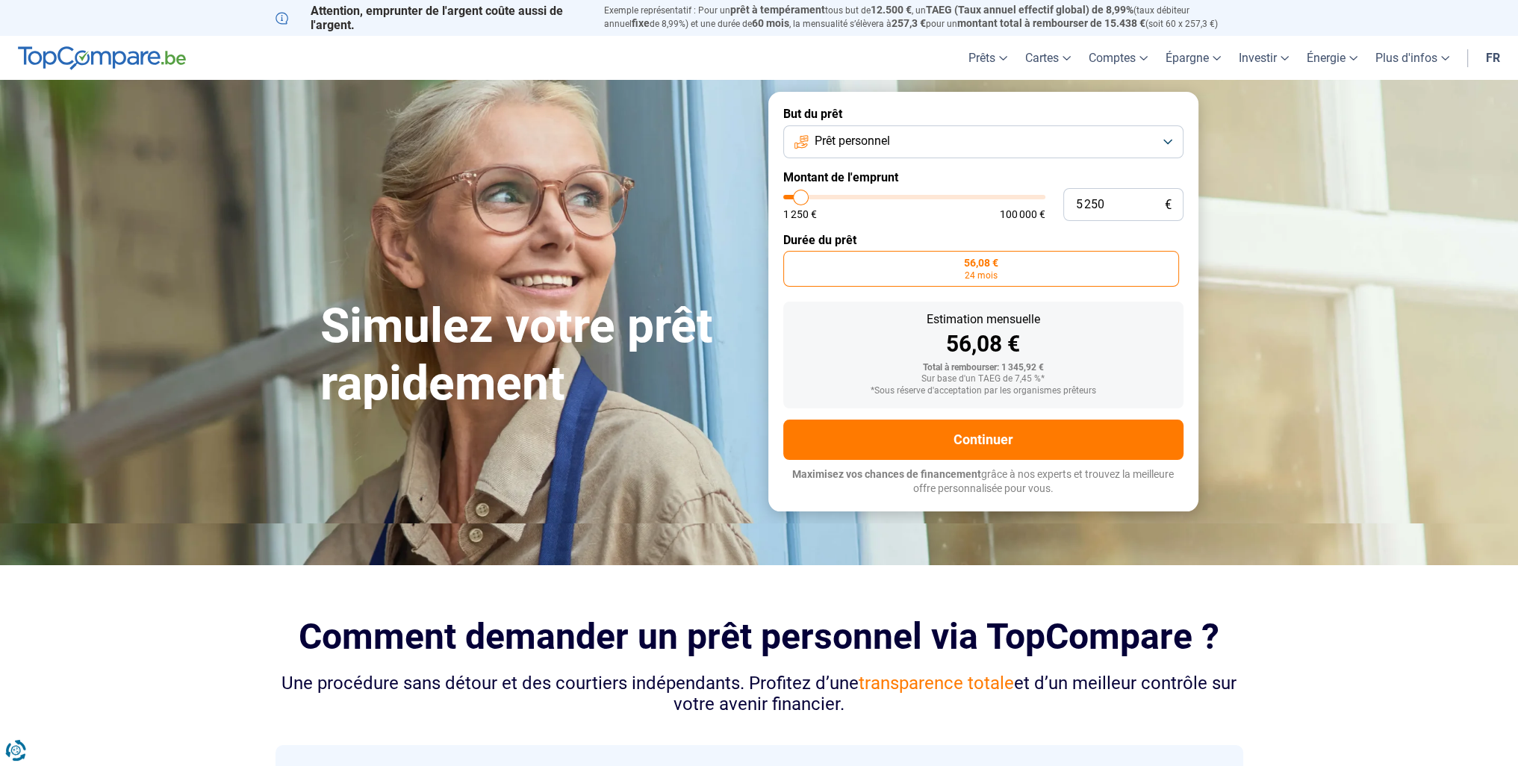
type input "5250"
click at [800, 199] on input "range" at bounding box center [914, 197] width 262 height 4
radio input "false"
click at [794, 198] on input "range" at bounding box center [914, 197] width 262 height 4
type input "1 500"
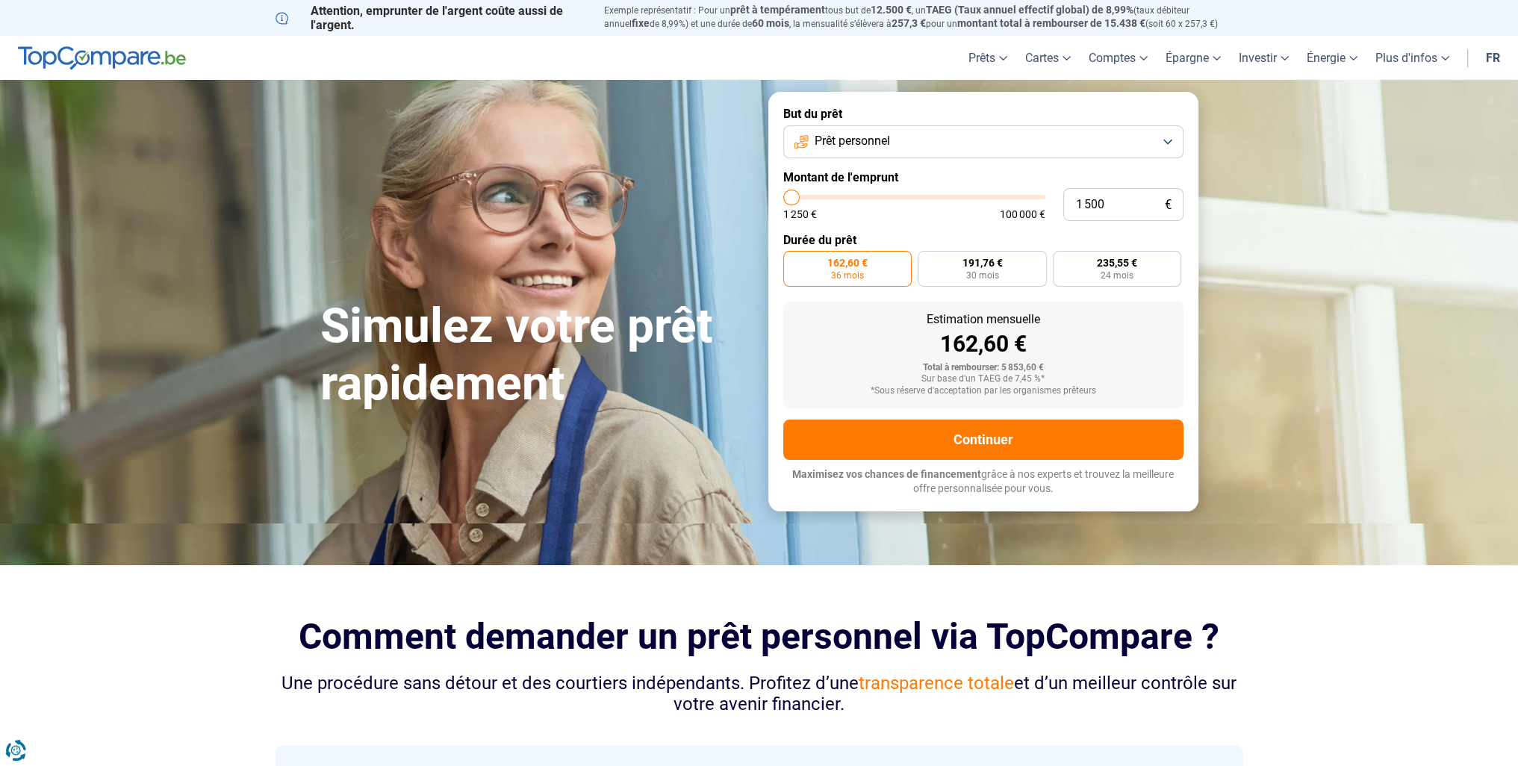
type input "1500"
click at [791, 198] on input "range" at bounding box center [914, 197] width 262 height 4
radio input "true"
click at [1113, 206] on input "1 500" at bounding box center [1123, 204] width 120 height 33
type input "150"
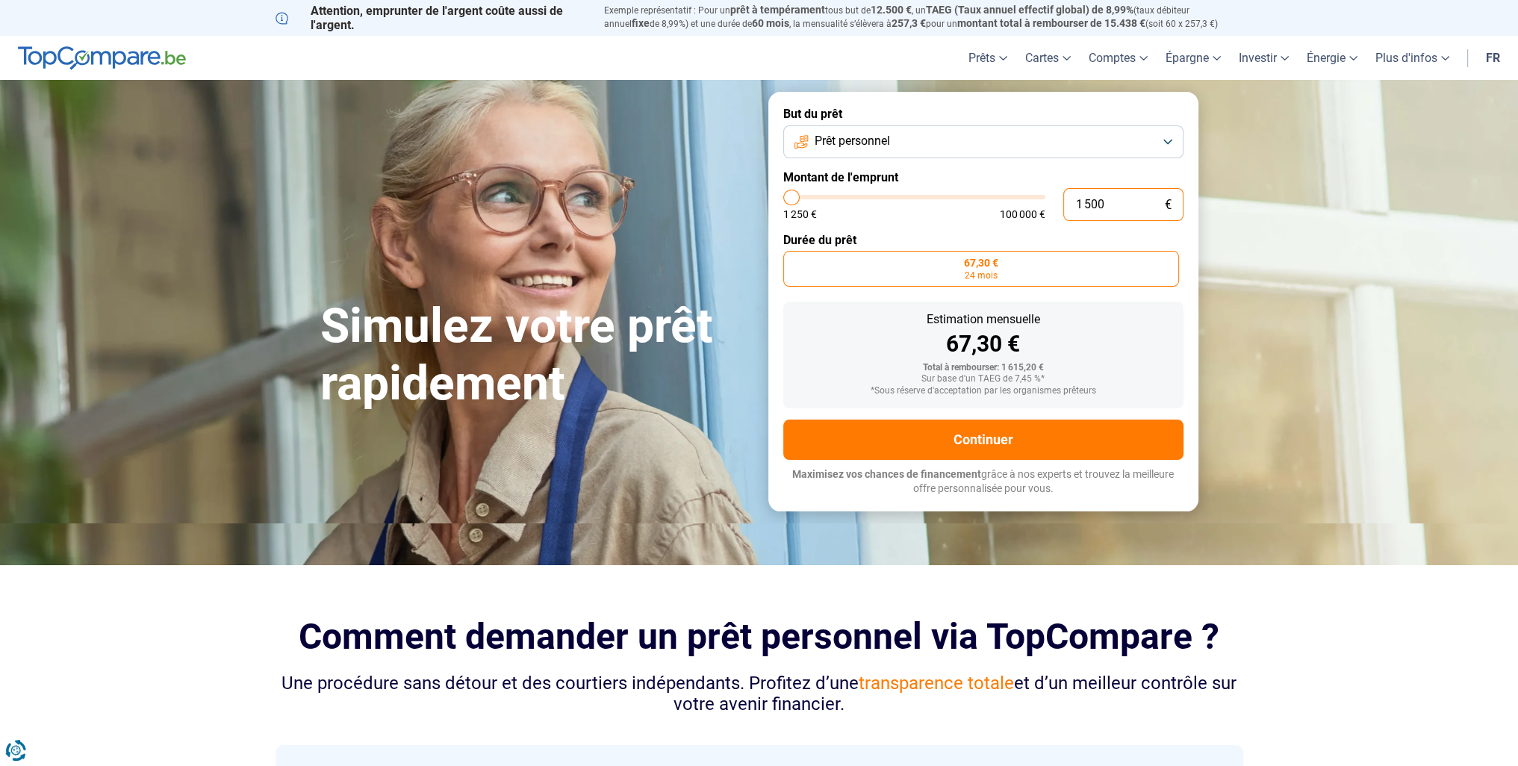
type input "1250"
type input "15"
type input "1250"
type input "1"
type input "1250"
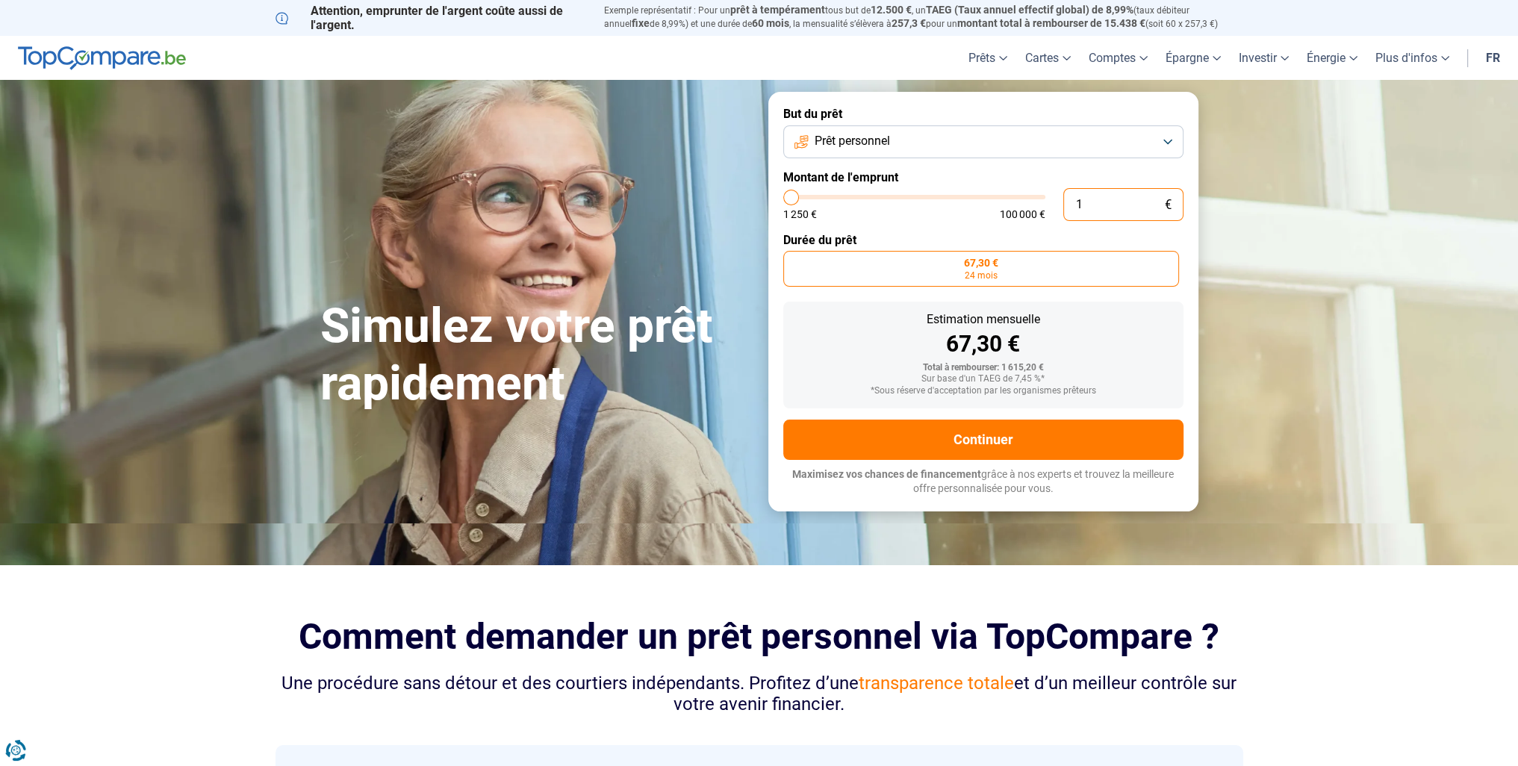
type input "0"
type input "1250"
type input "2"
type input "1250"
type input "20"
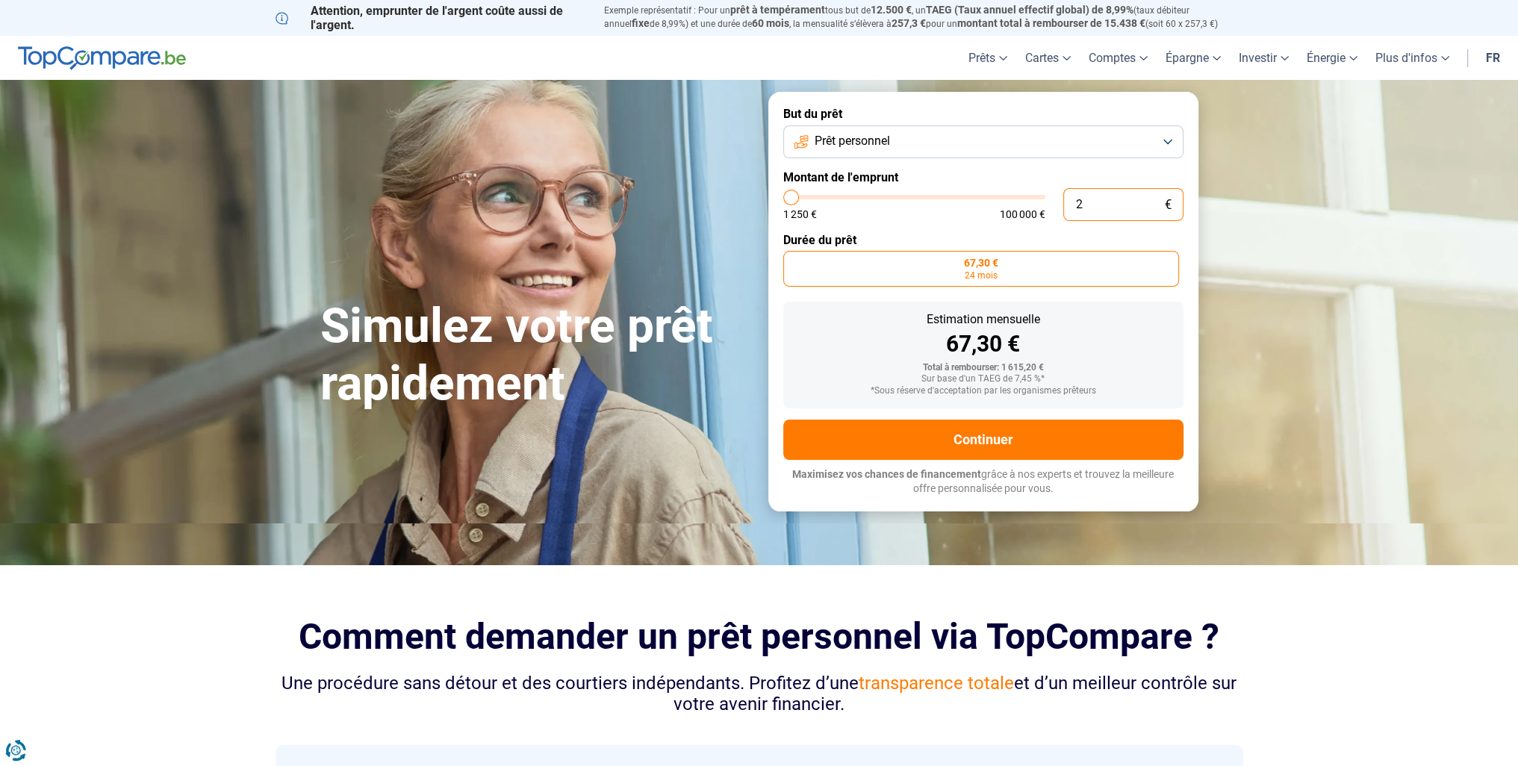
type input "1250"
type input "2"
type input "1250"
type input "25"
type input "1250"
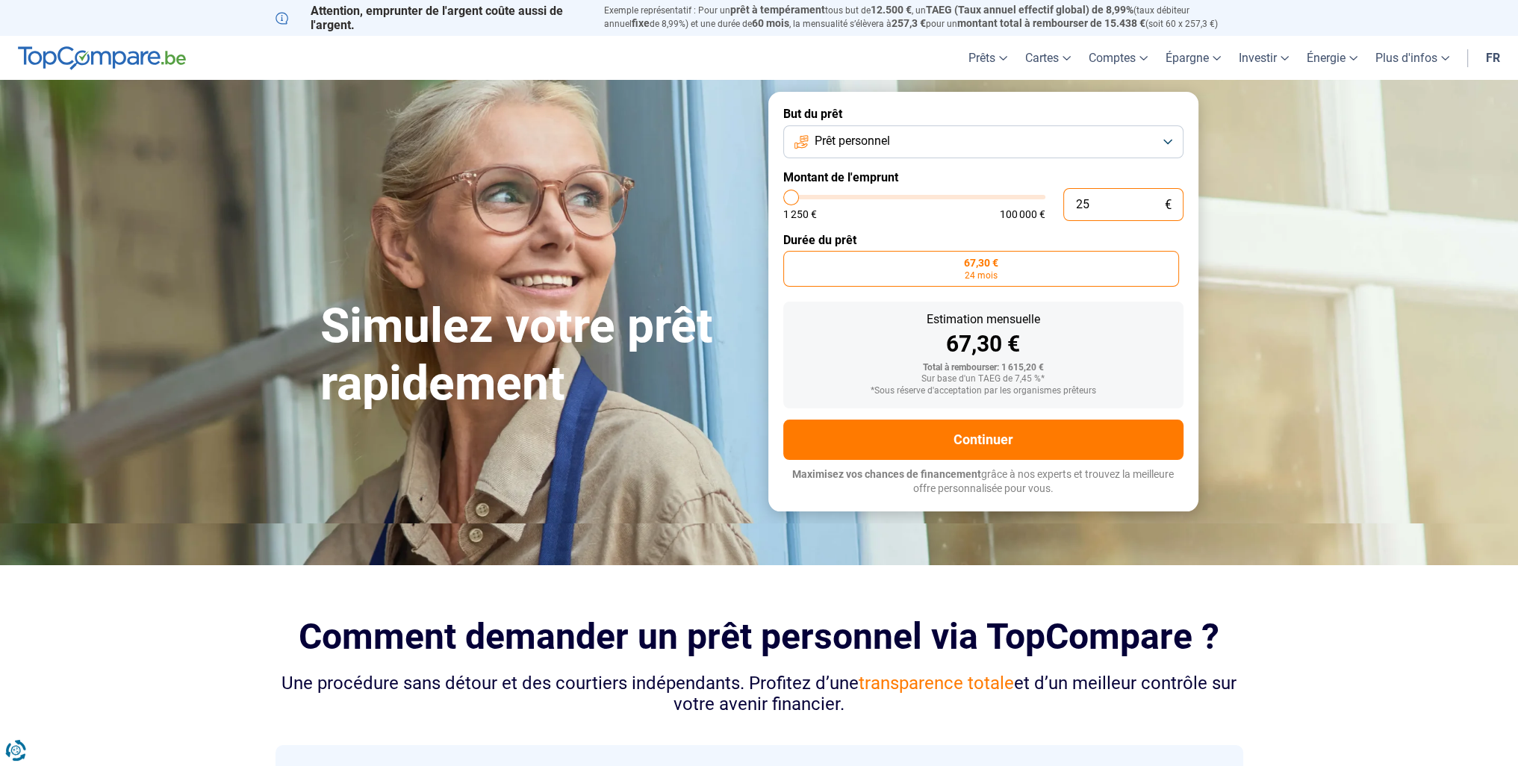
type input "250"
type input "1250"
type input "2 500"
type input "2500"
type input "2 500"
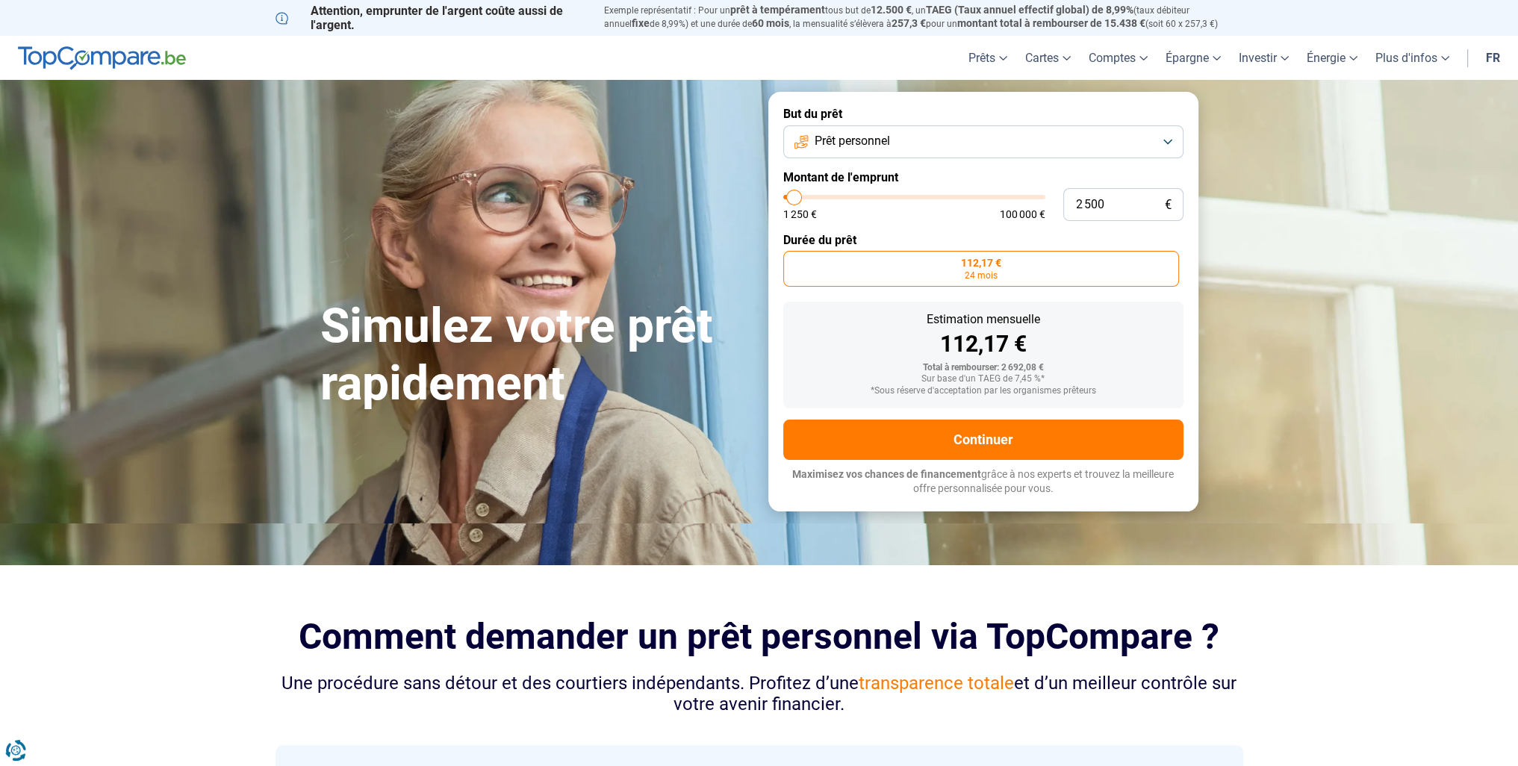
click at [1026, 136] on button "Prêt personnel" at bounding box center [983, 141] width 400 height 33
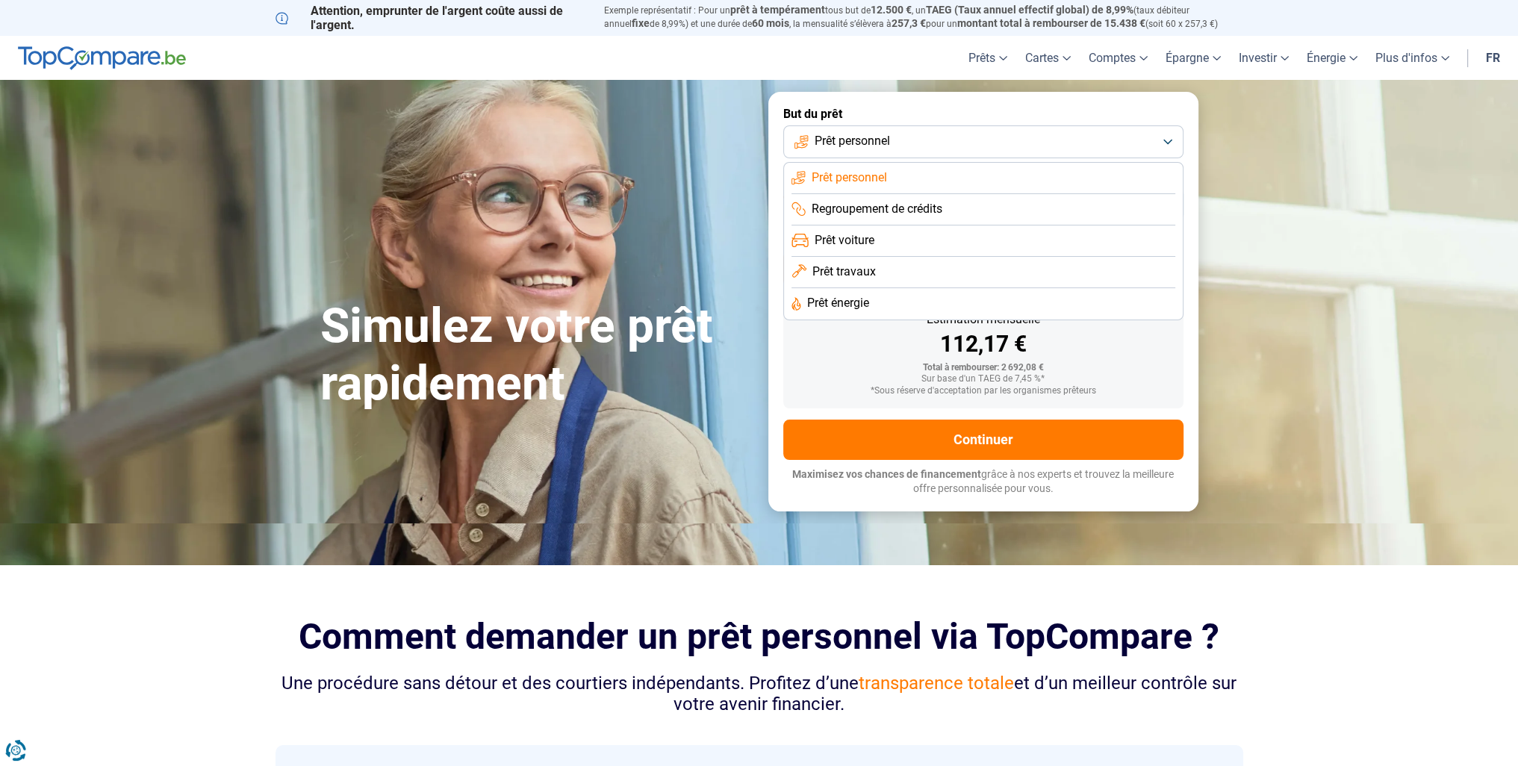
click at [1026, 136] on button "Prêt personnel" at bounding box center [983, 141] width 400 height 33
